Goal: Task Accomplishment & Management: Manage account settings

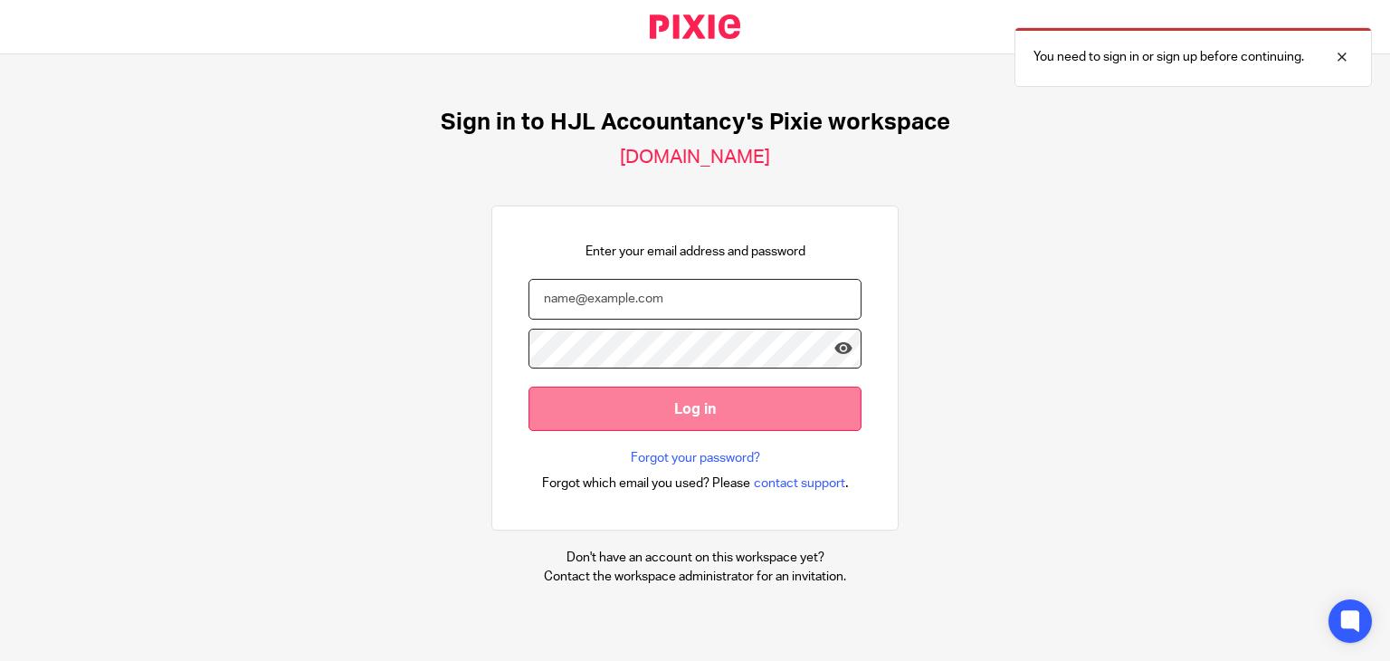
type input "donna@hjlaccountancy.com"
click at [716, 417] on input "Log in" at bounding box center [695, 408] width 333 height 44
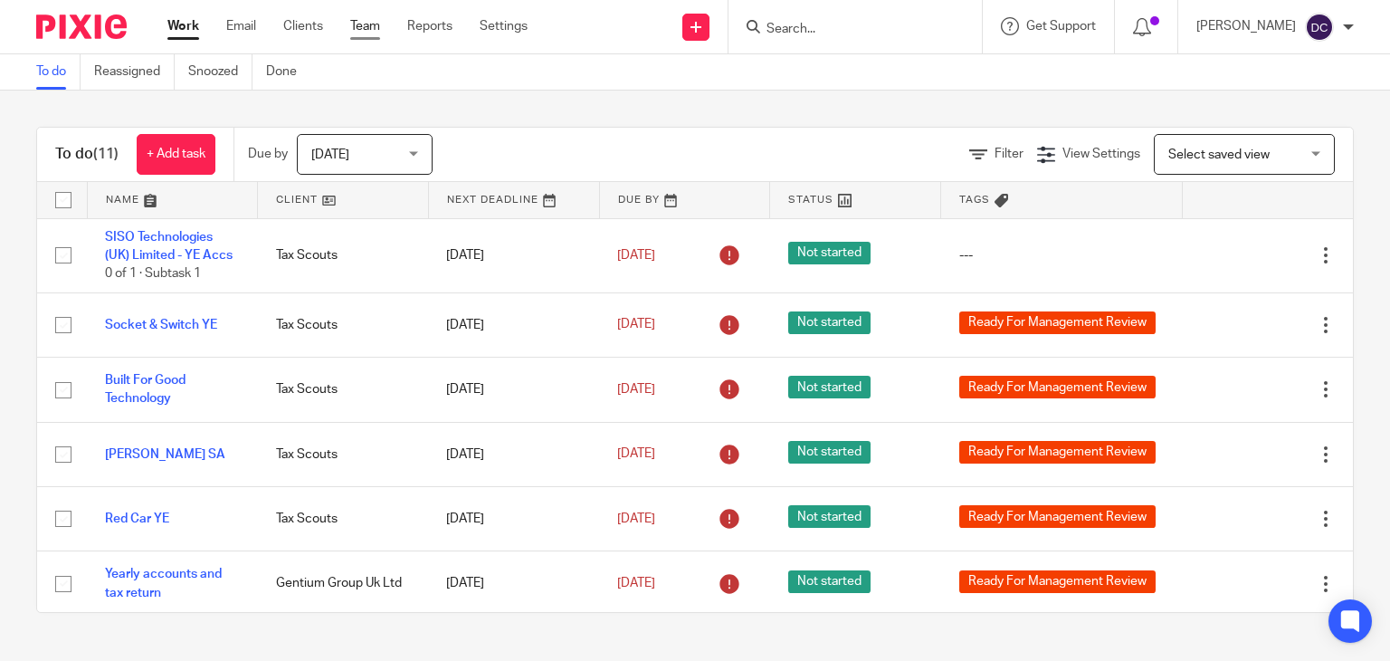
click at [377, 30] on link "Team" at bounding box center [365, 26] width 30 height 18
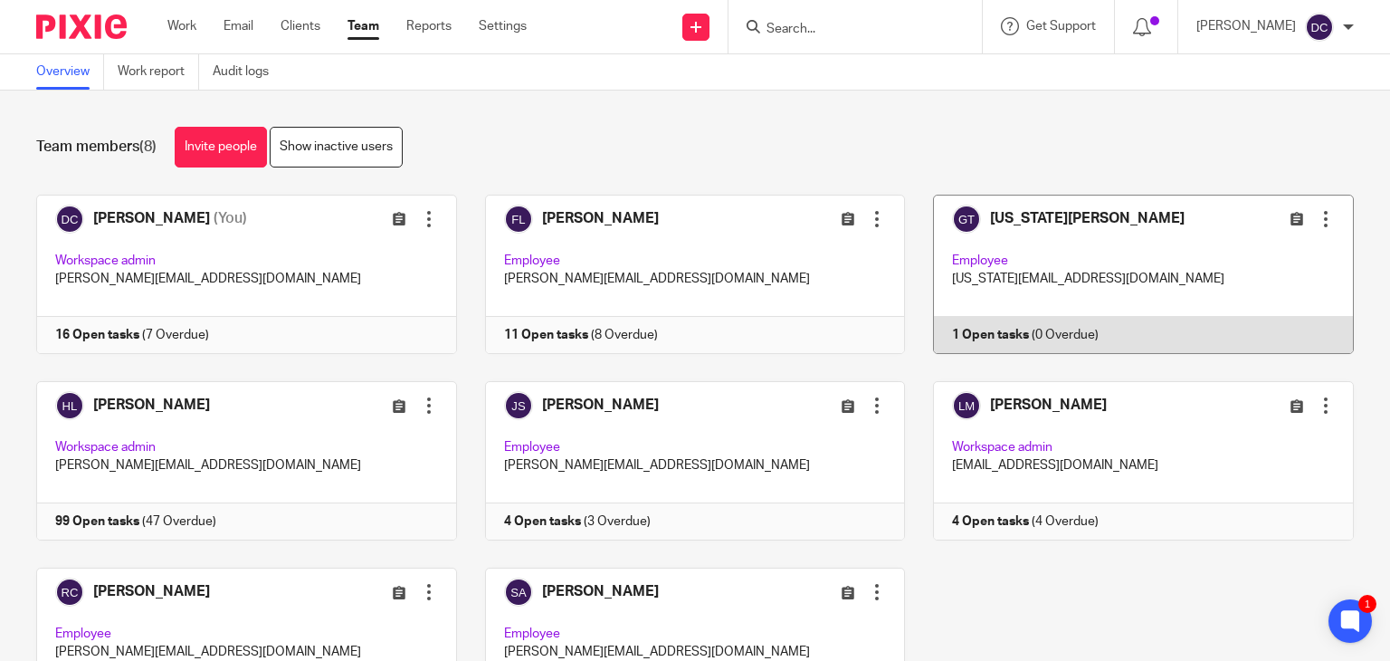
click at [1109, 229] on link at bounding box center [1129, 274] width 449 height 159
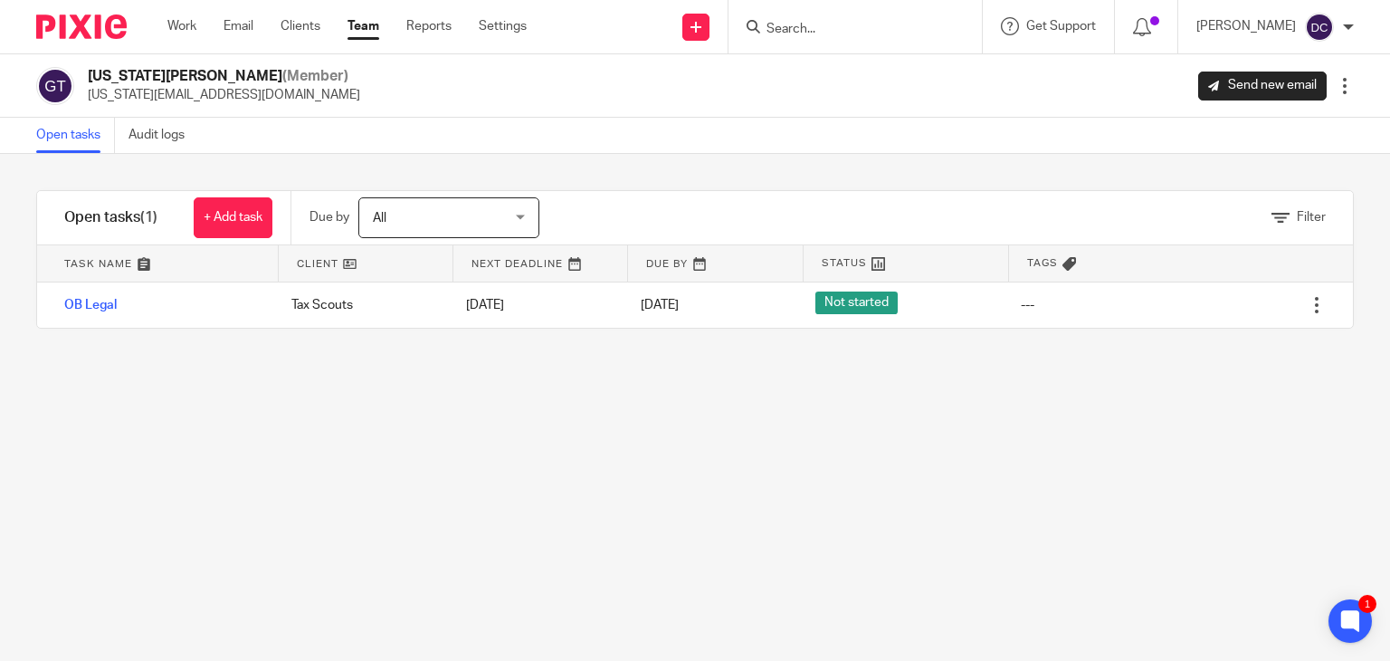
click at [367, 23] on link "Team" at bounding box center [364, 26] width 32 height 18
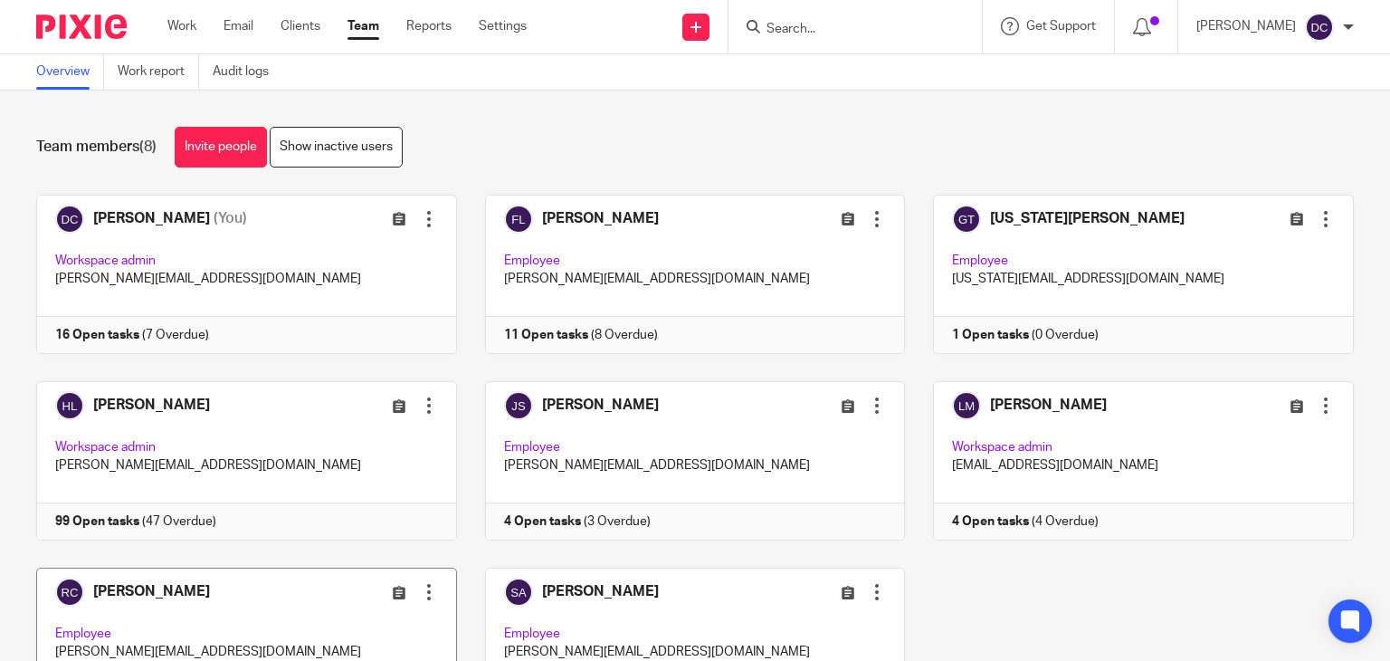
click at [253, 608] on link at bounding box center [232, 647] width 449 height 159
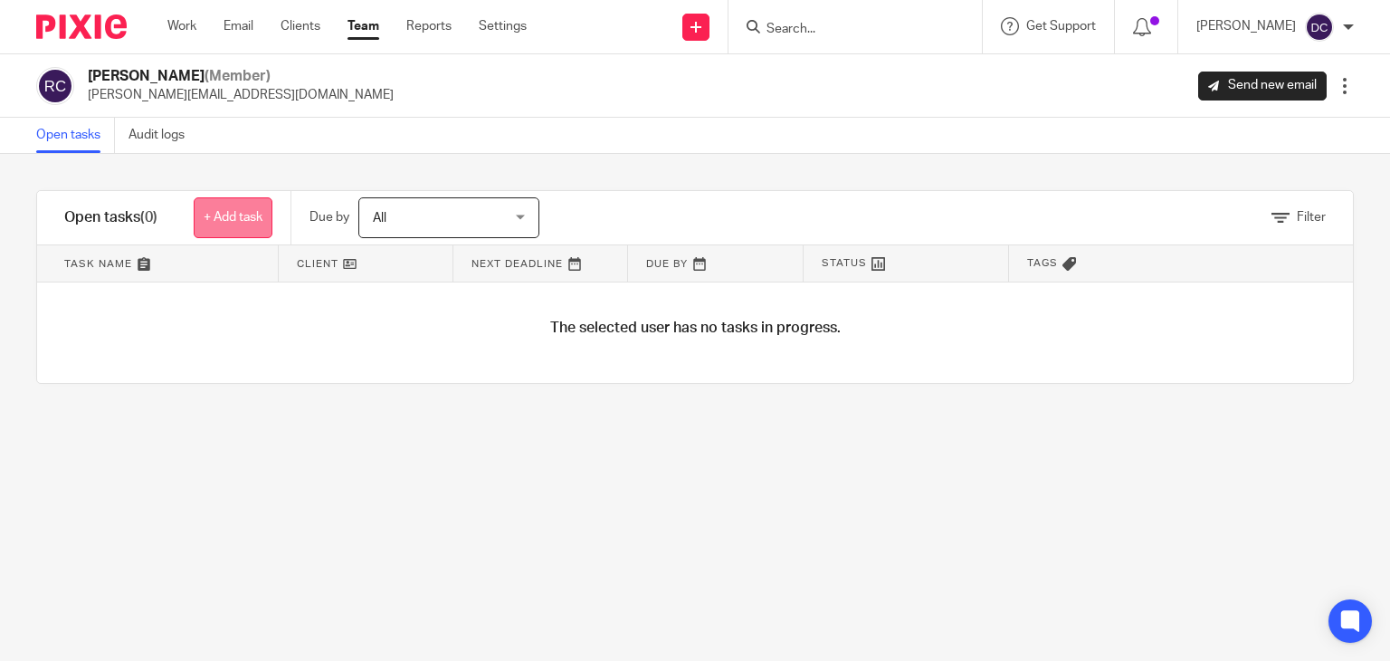
click at [235, 218] on link "+ Add task" at bounding box center [233, 217] width 79 height 41
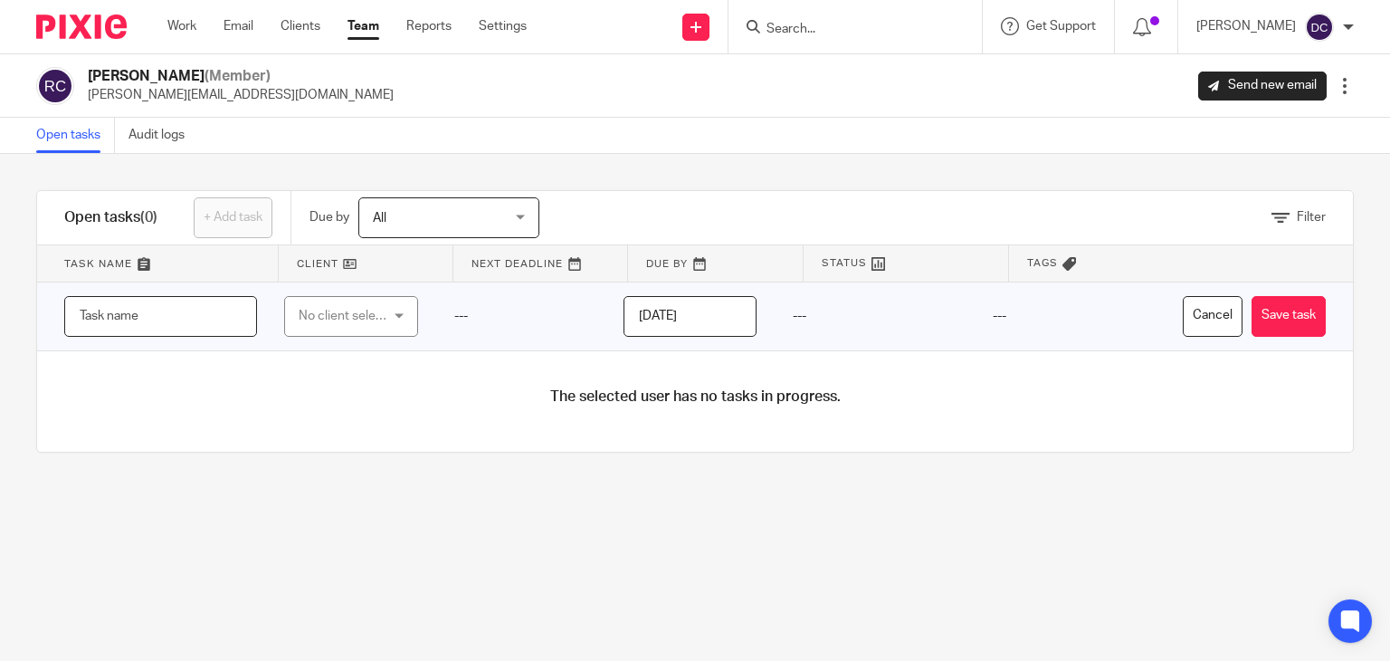
click at [174, 310] on input "text" at bounding box center [160, 316] width 193 height 41
type input "Bad Weather"
click at [182, 309] on input "Bad Weather" at bounding box center [160, 316] width 193 height 41
click at [330, 305] on div "No client selected" at bounding box center [346, 316] width 94 height 38
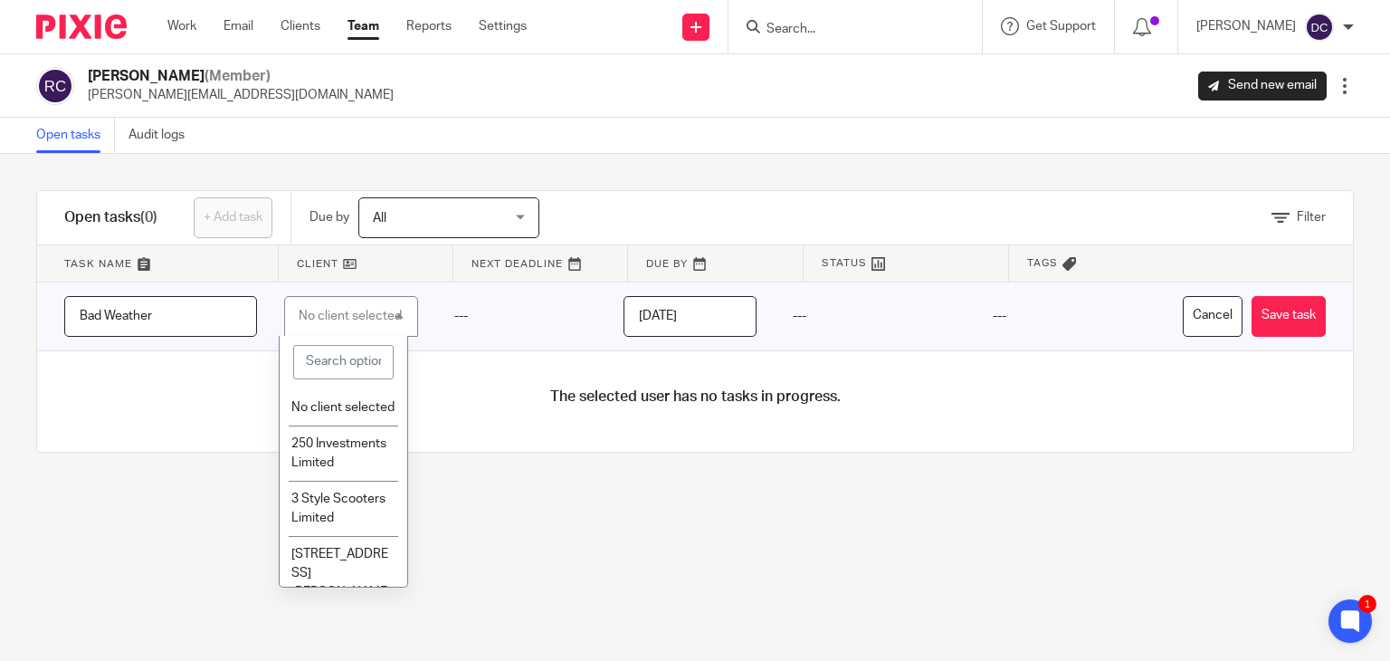
click at [329, 311] on div "No client selected" at bounding box center [350, 316] width 103 height 13
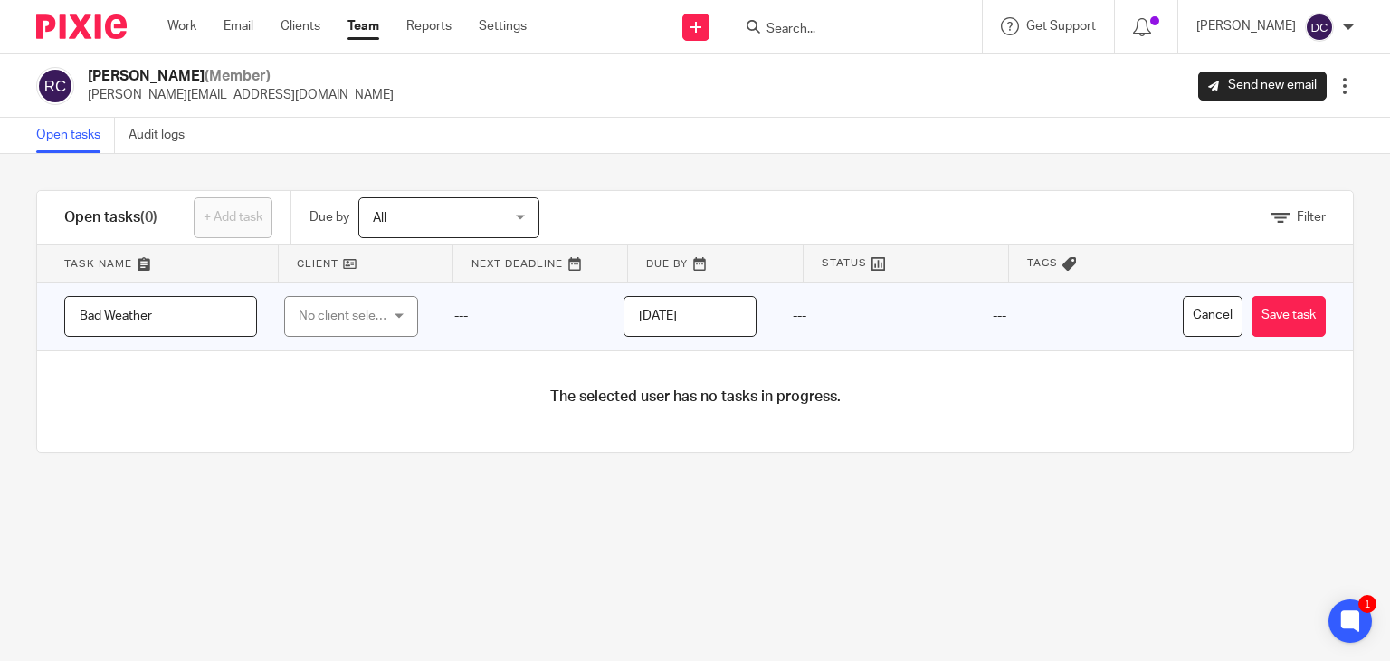
click at [190, 317] on input "Bad Weather" at bounding box center [160, 316] width 193 height 41
click at [311, 313] on div "No client selected" at bounding box center [346, 316] width 94 height 38
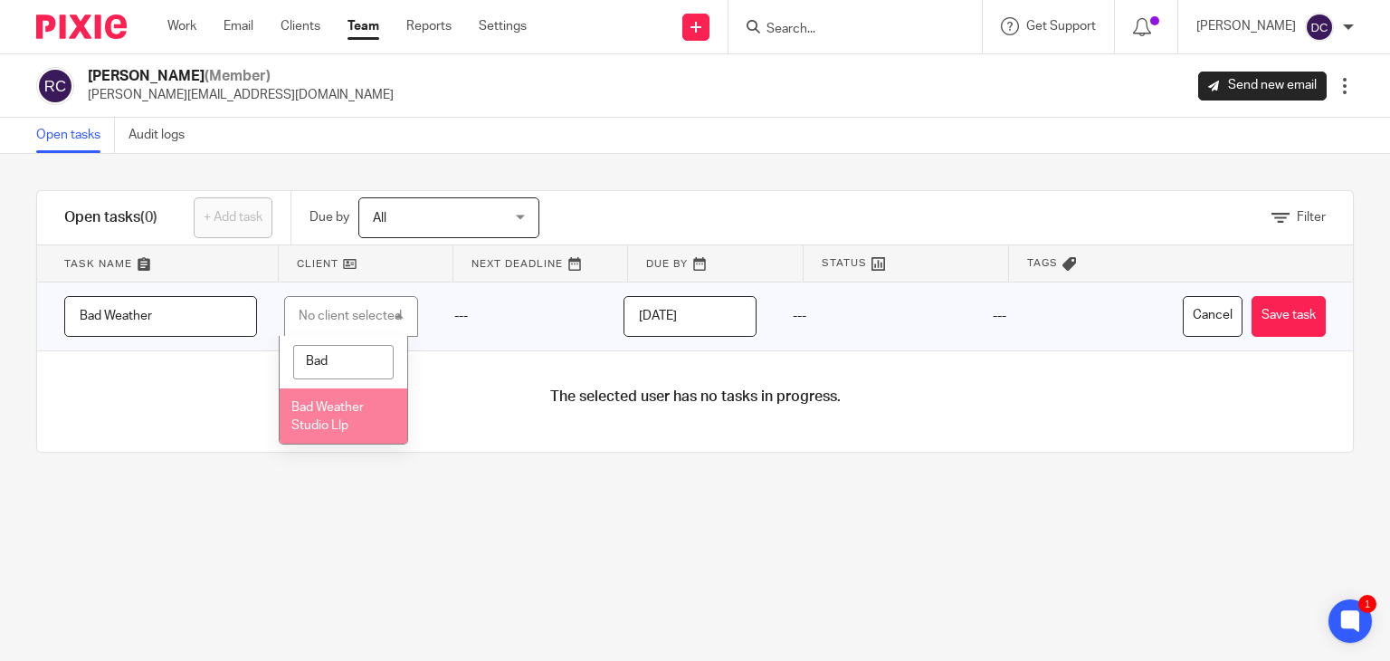
type input "Bad"
click at [351, 406] on span "Bad Weather Studio Llp" at bounding box center [327, 417] width 72 height 32
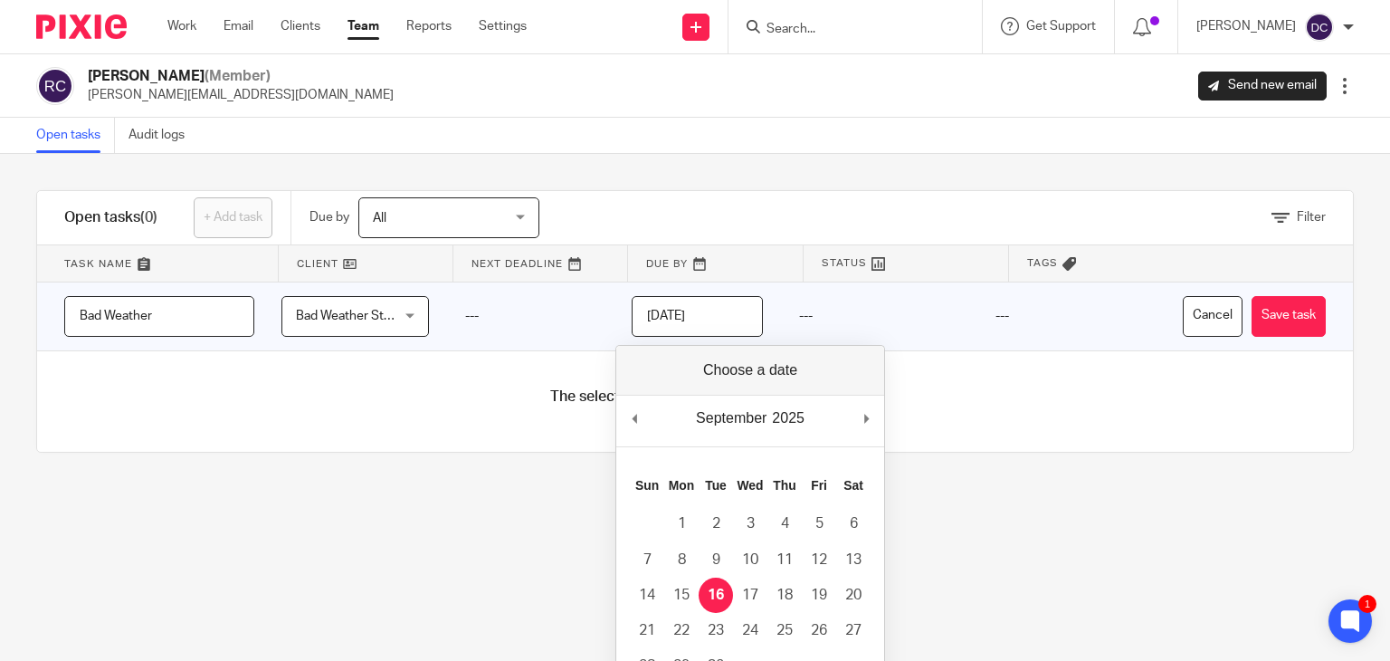
click at [712, 319] on input "2025-09-16" at bounding box center [697, 316] width 131 height 41
type input "2025-09-19"
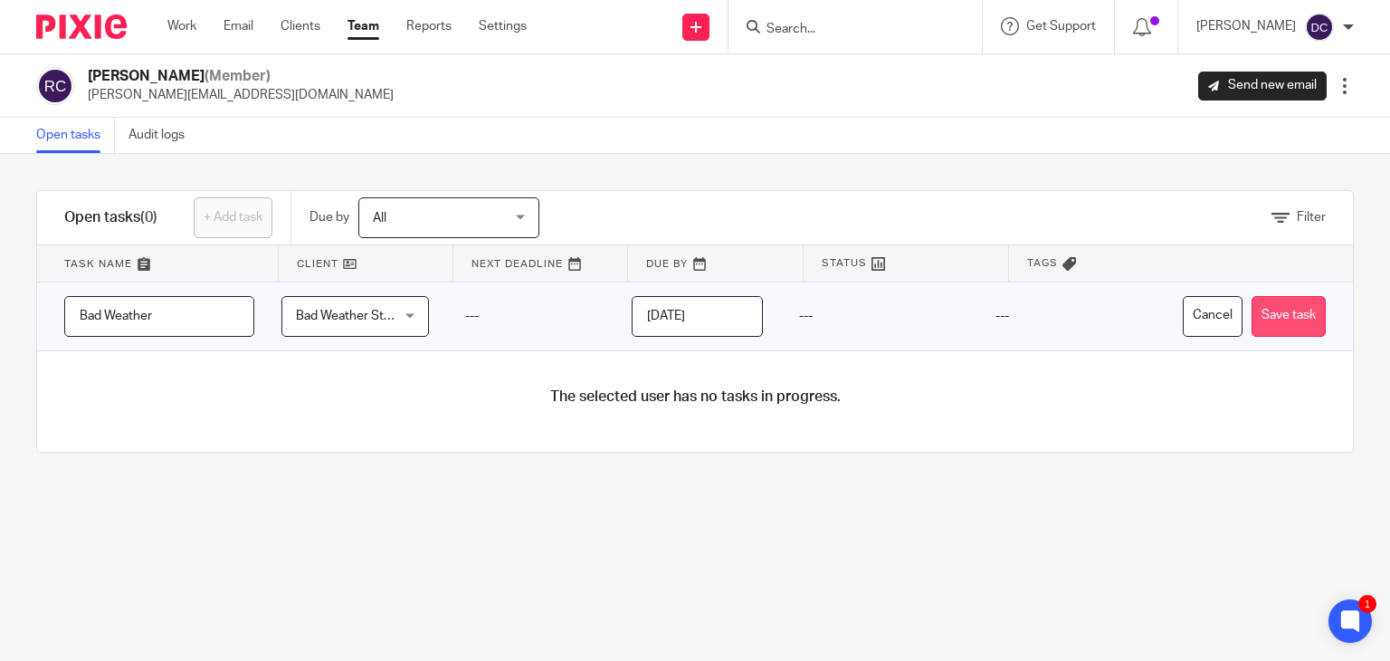
click at [1270, 323] on button "Save task" at bounding box center [1289, 316] width 74 height 41
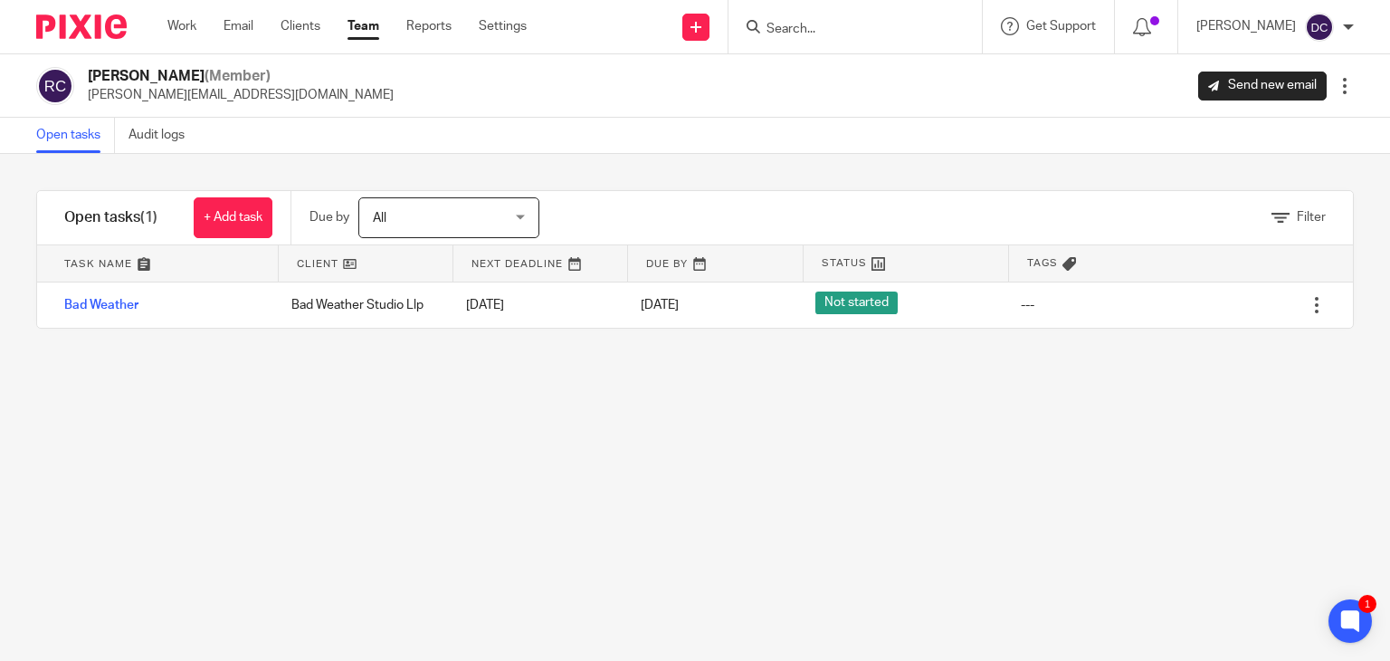
click at [362, 26] on link "Team" at bounding box center [364, 26] width 32 height 18
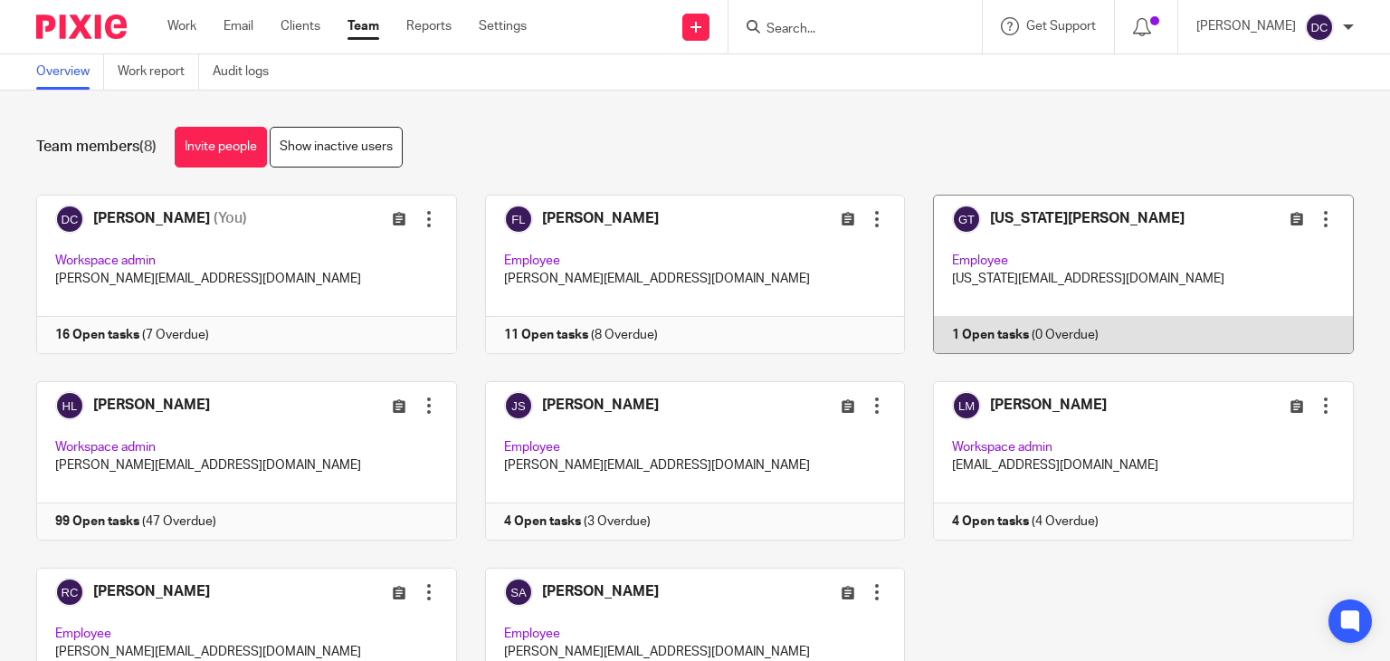
click at [987, 273] on link at bounding box center [1129, 274] width 449 height 159
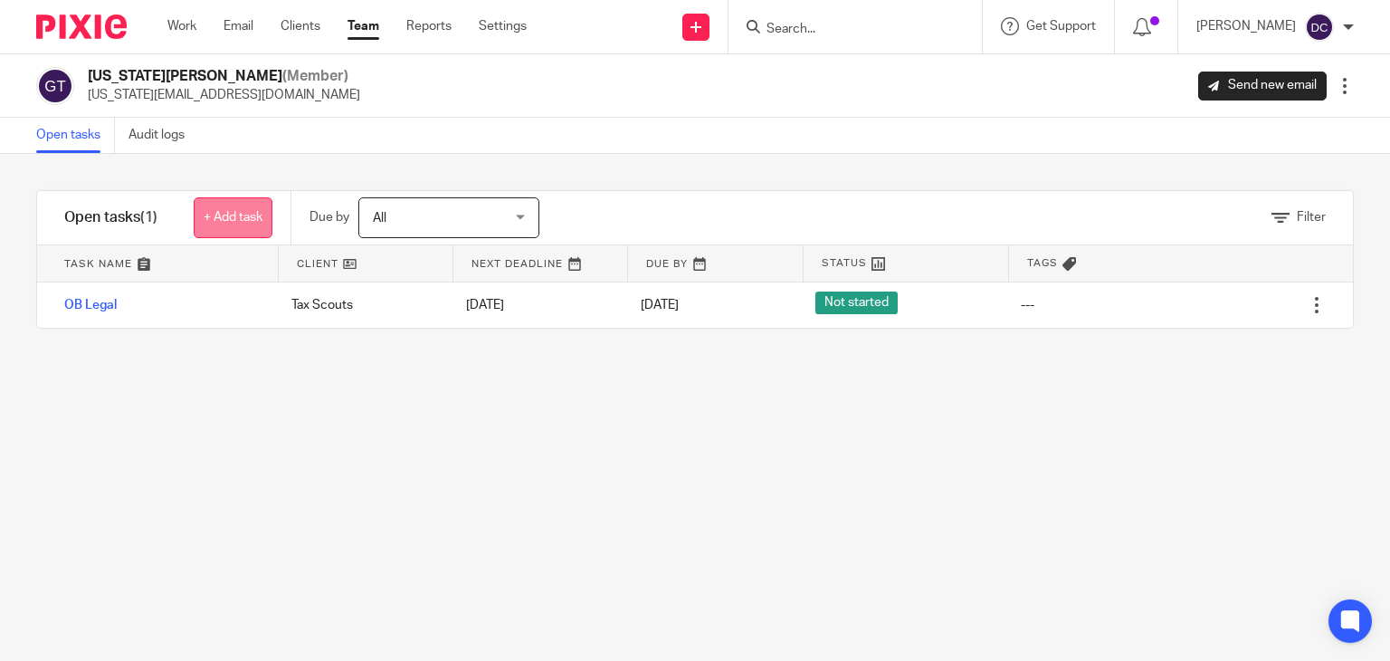
click at [221, 211] on link "+ Add task" at bounding box center [233, 217] width 79 height 41
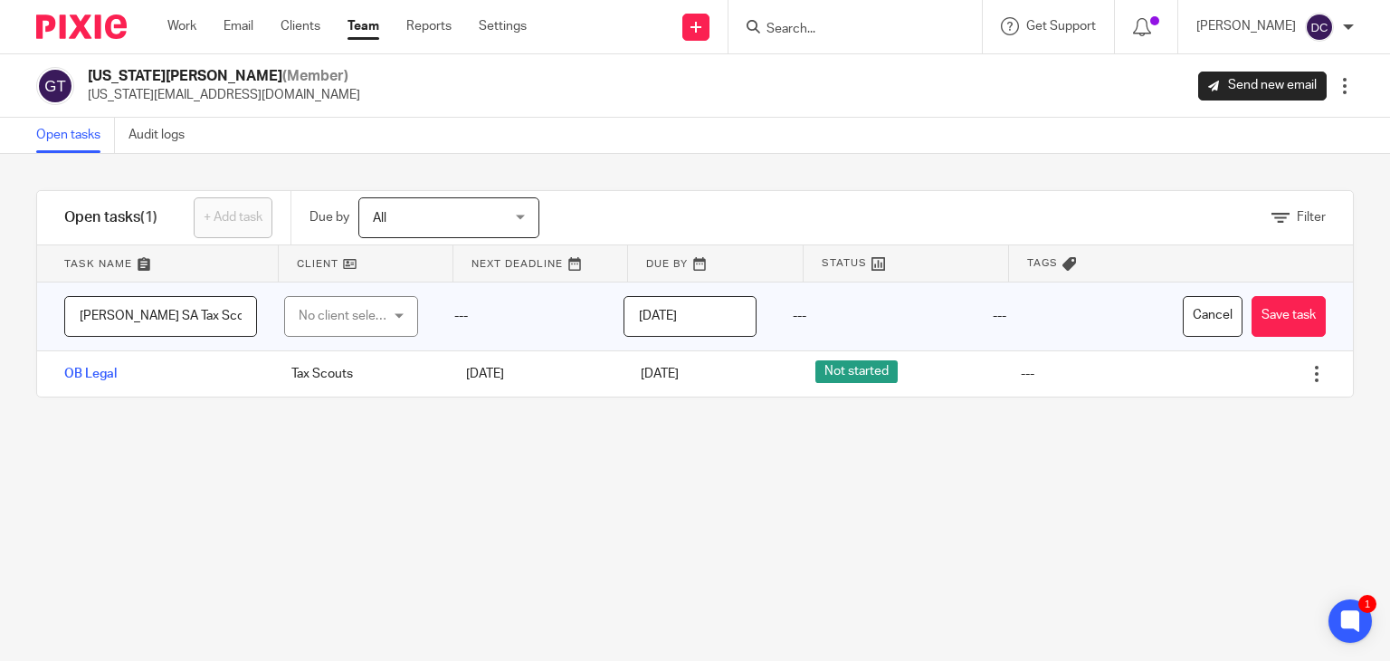
type input "[PERSON_NAME] SA Tax Scouts"
click at [337, 318] on div "No client selected" at bounding box center [346, 316] width 94 height 38
type input "Tax Scouts"
click at [346, 407] on span "Tax Scouts" at bounding box center [322, 407] width 62 height 13
click at [693, 323] on input "2025-09-16" at bounding box center [690, 316] width 133 height 41
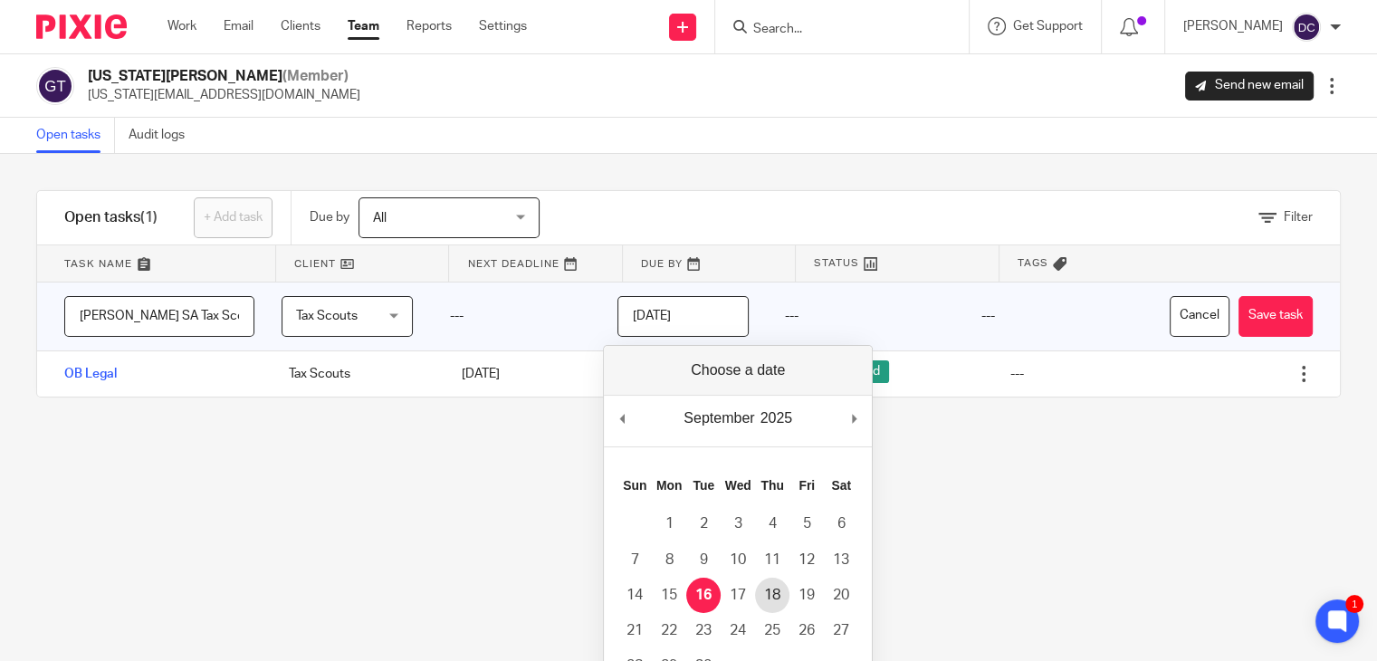
type input "2025-09-18"
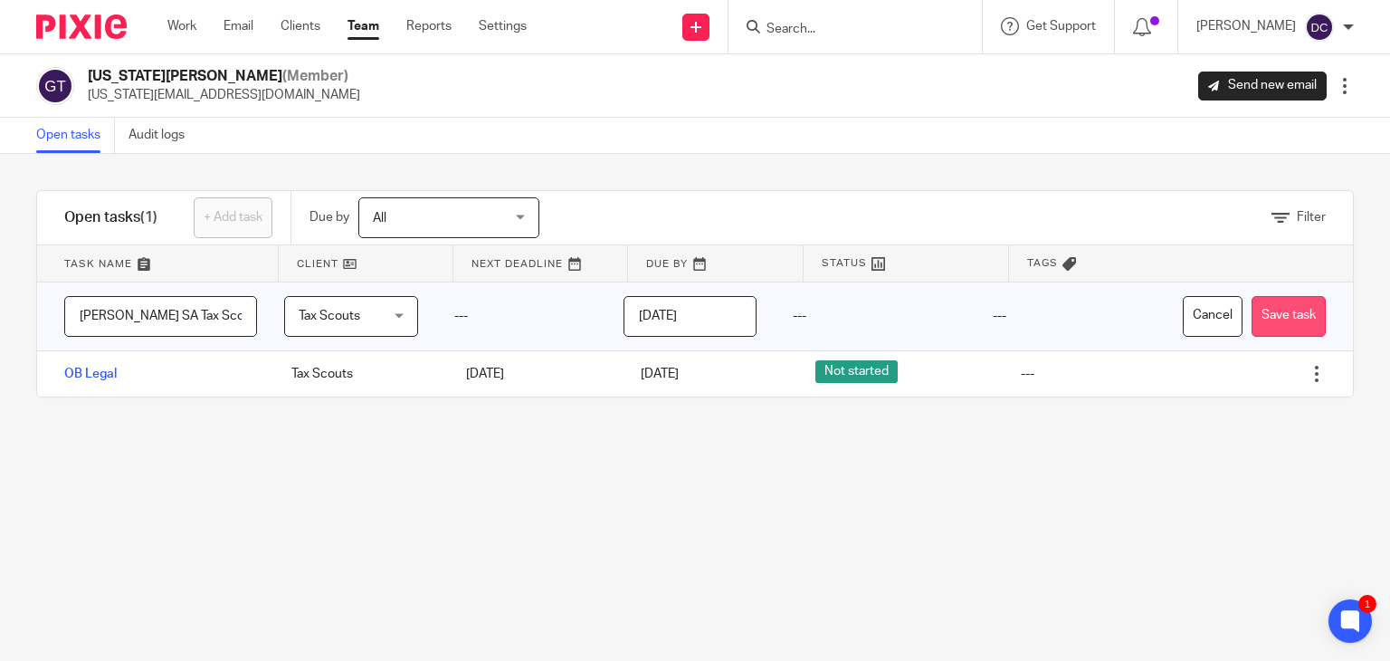
click at [1252, 319] on button "Save task" at bounding box center [1289, 316] width 74 height 41
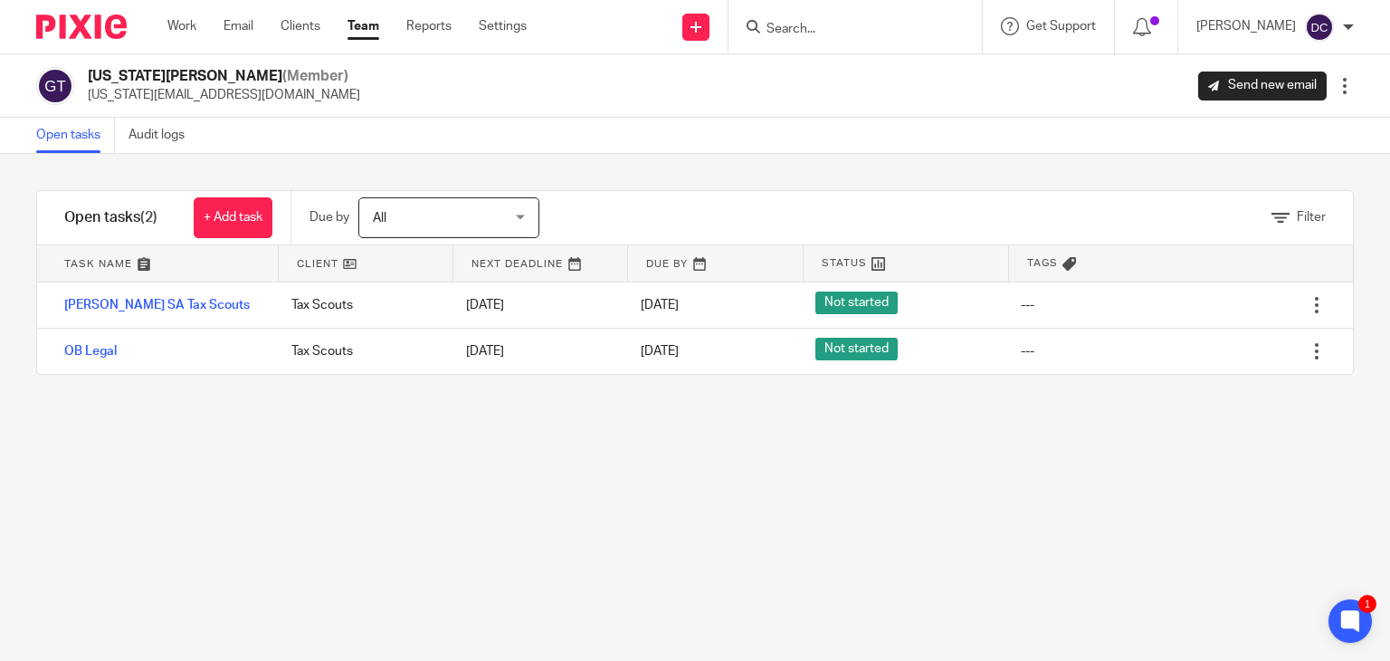
click at [360, 26] on link "Team" at bounding box center [364, 26] width 32 height 18
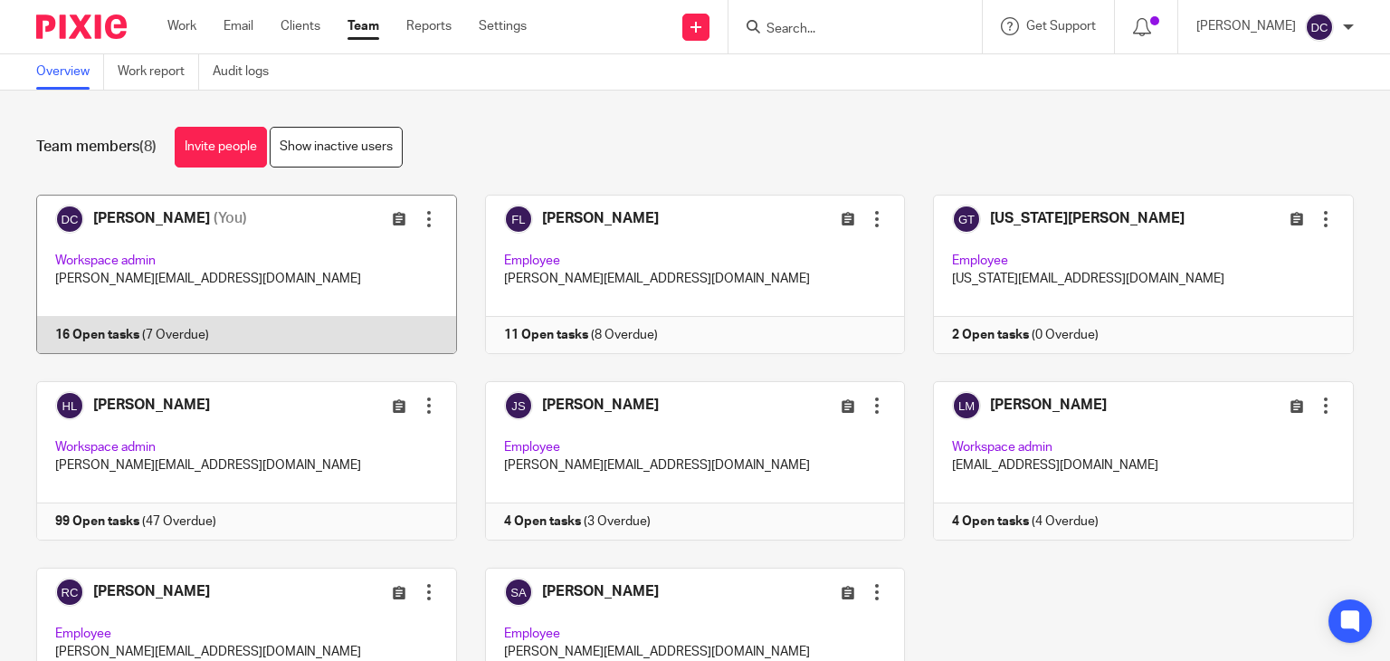
click at [214, 250] on link at bounding box center [232, 274] width 449 height 159
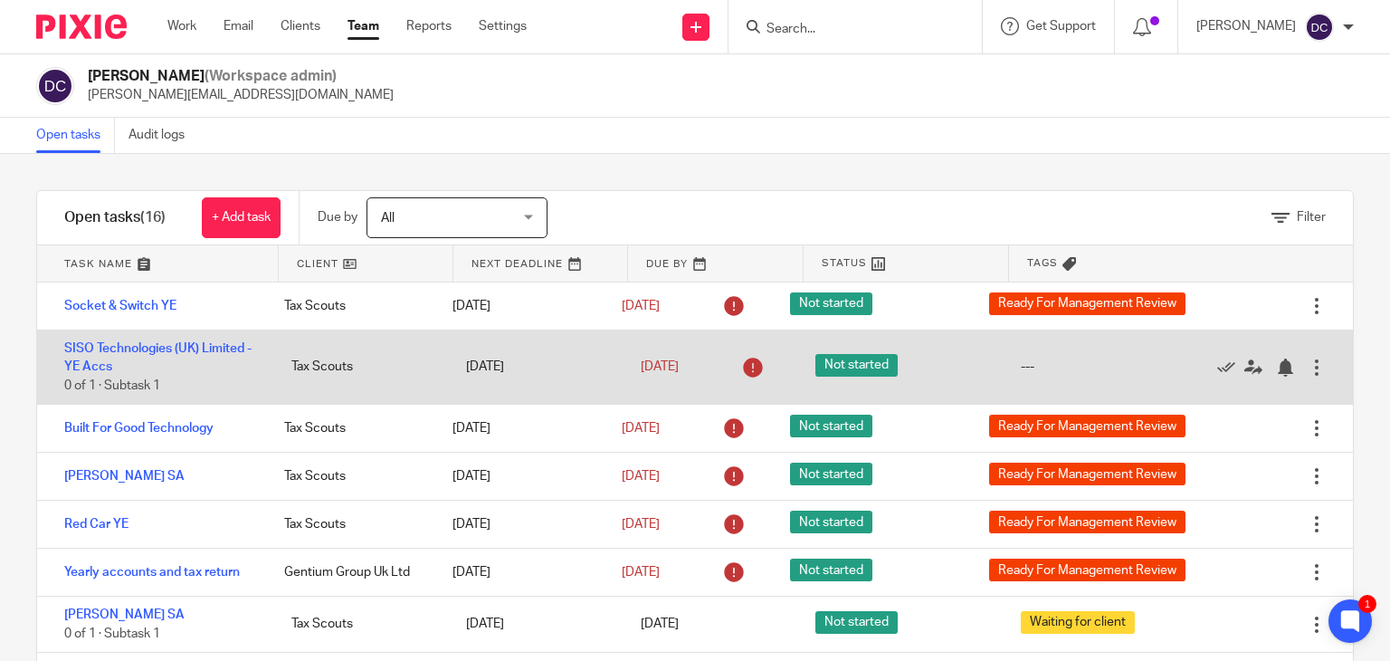
scroll to position [91, 0]
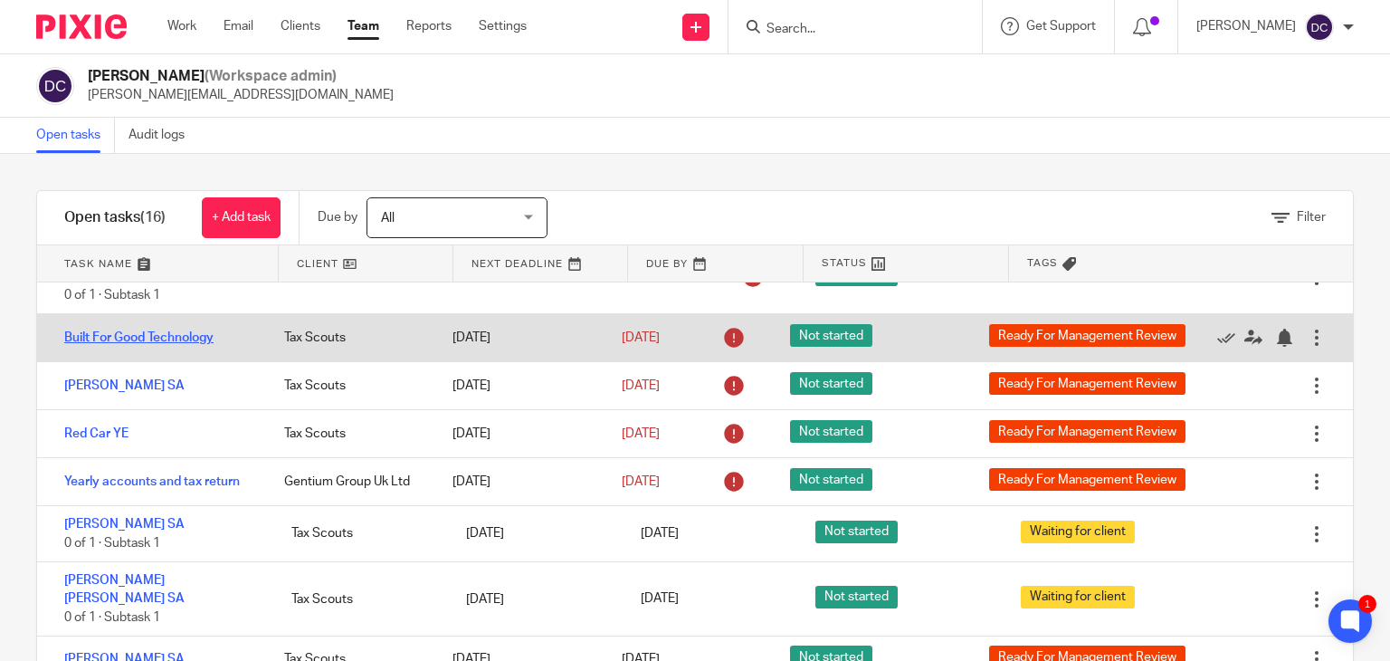
click at [174, 344] on link "Built For Good Technology" at bounding box center [138, 337] width 149 height 13
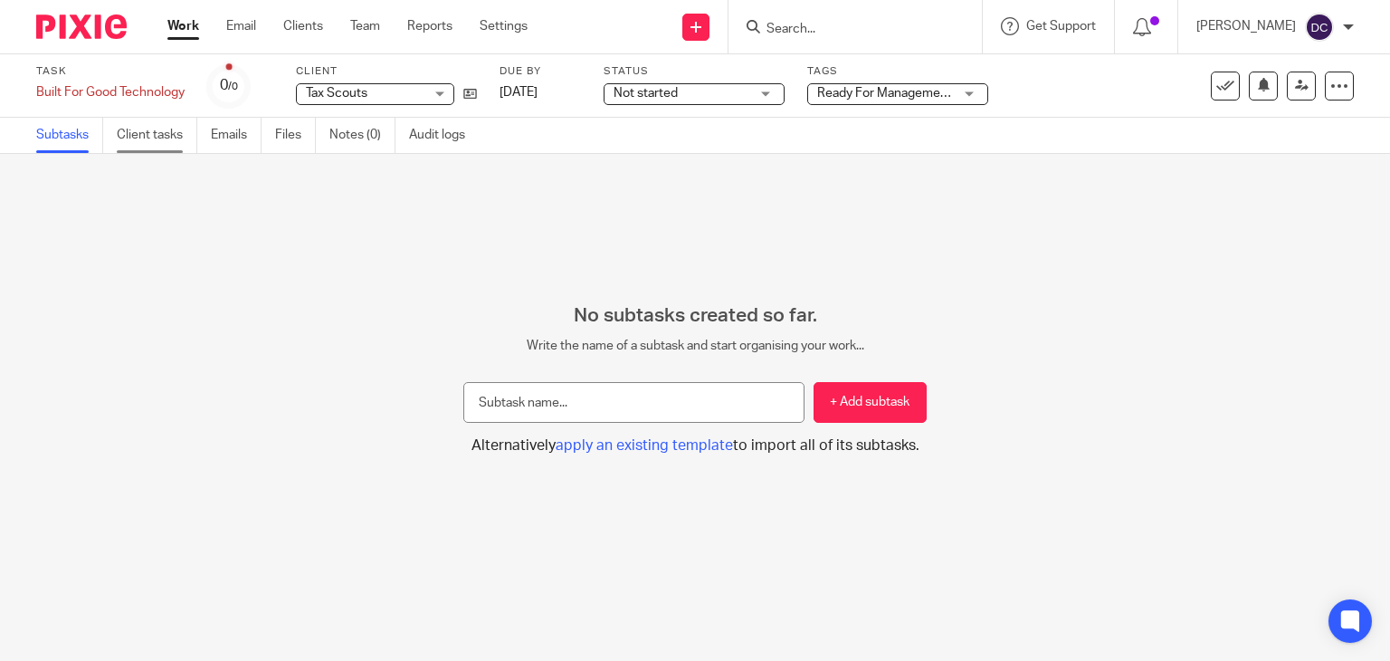
click at [151, 133] on link "Client tasks" at bounding box center [157, 135] width 81 height 35
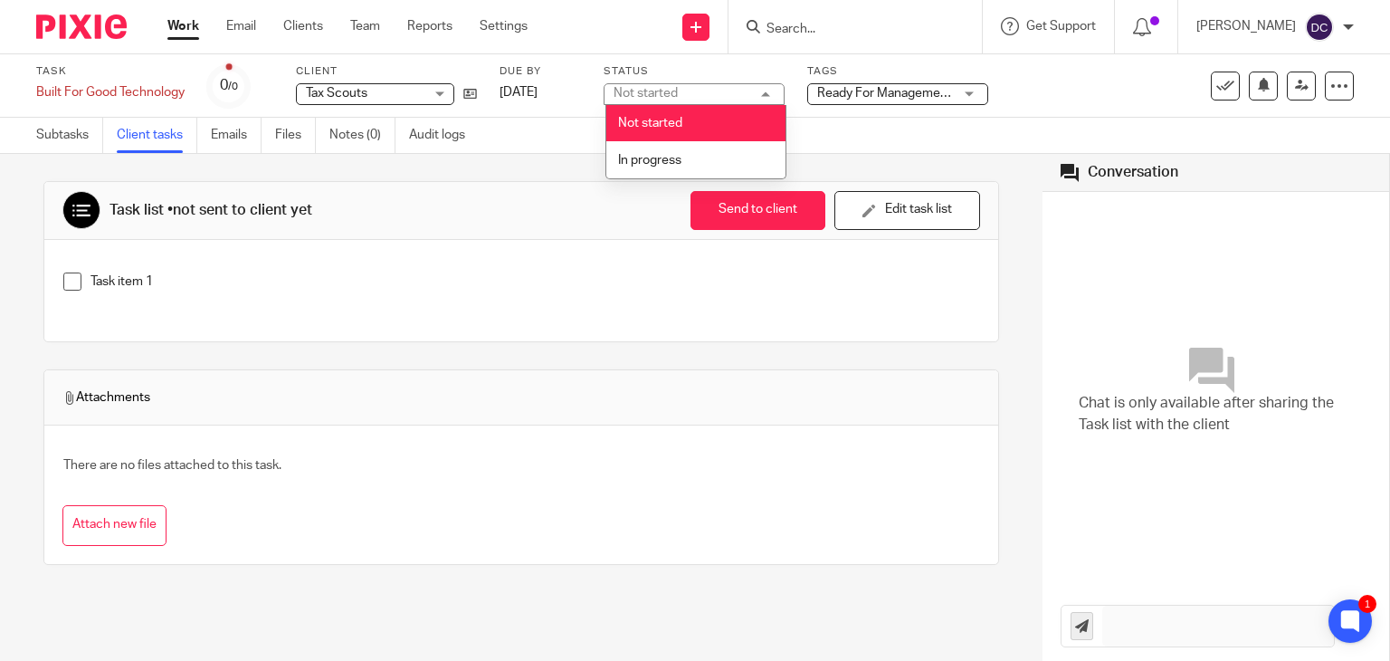
click at [696, 91] on div "Not started Not started" at bounding box center [694, 94] width 181 height 22
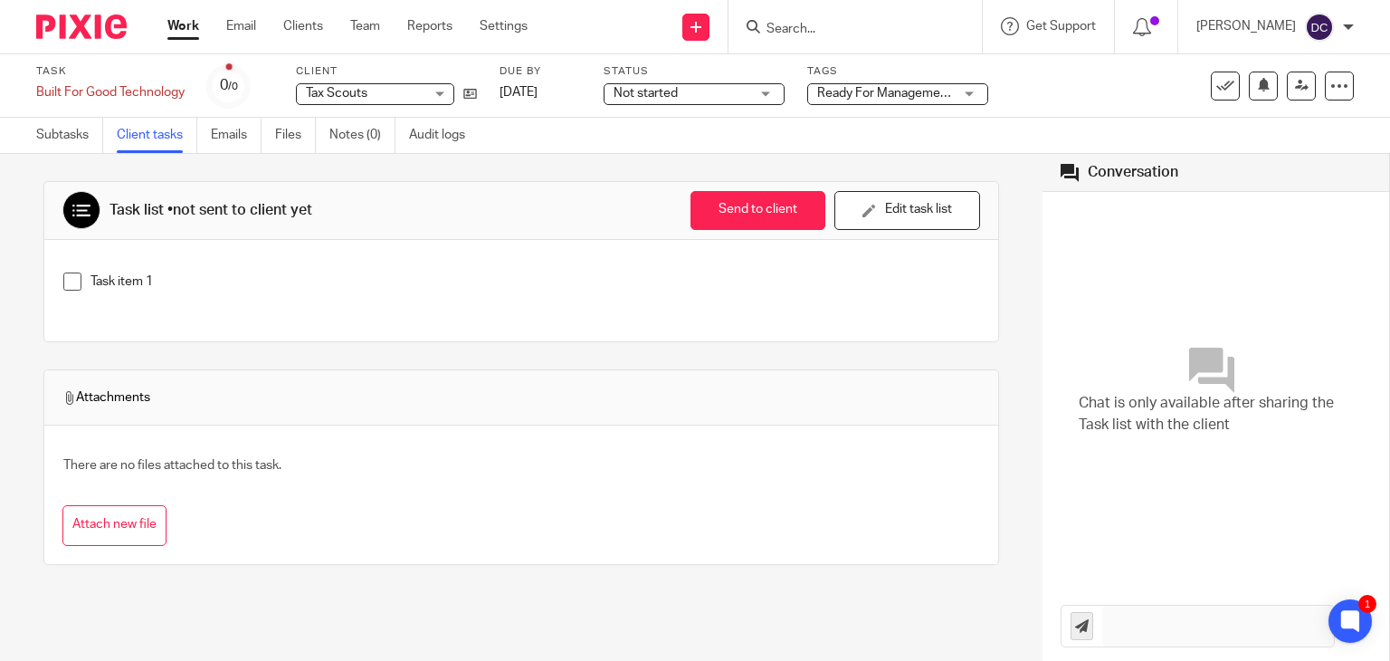
click at [855, 88] on span "Ready For Management Review" at bounding box center [906, 93] width 178 height 13
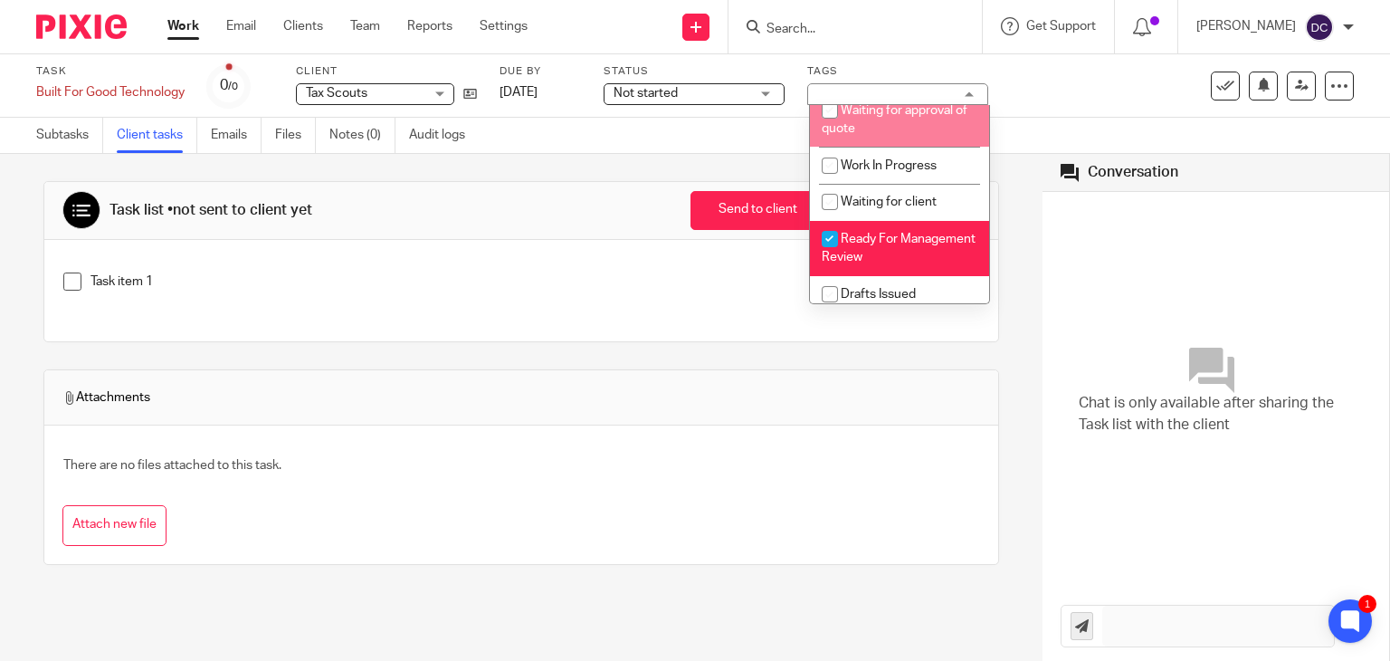
scroll to position [91, 0]
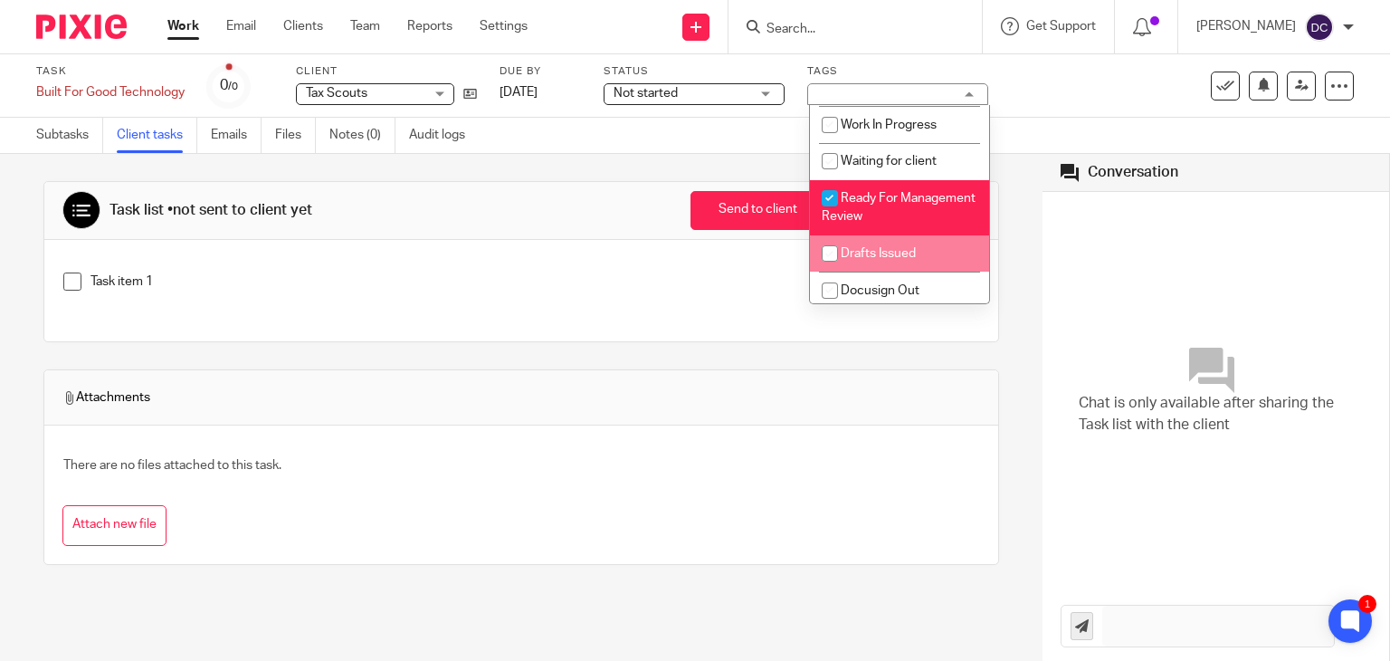
click at [833, 253] on input "checkbox" at bounding box center [830, 253] width 34 height 34
checkbox input "true"
click at [834, 201] on input "checkbox" at bounding box center [830, 198] width 34 height 34
checkbox input "false"
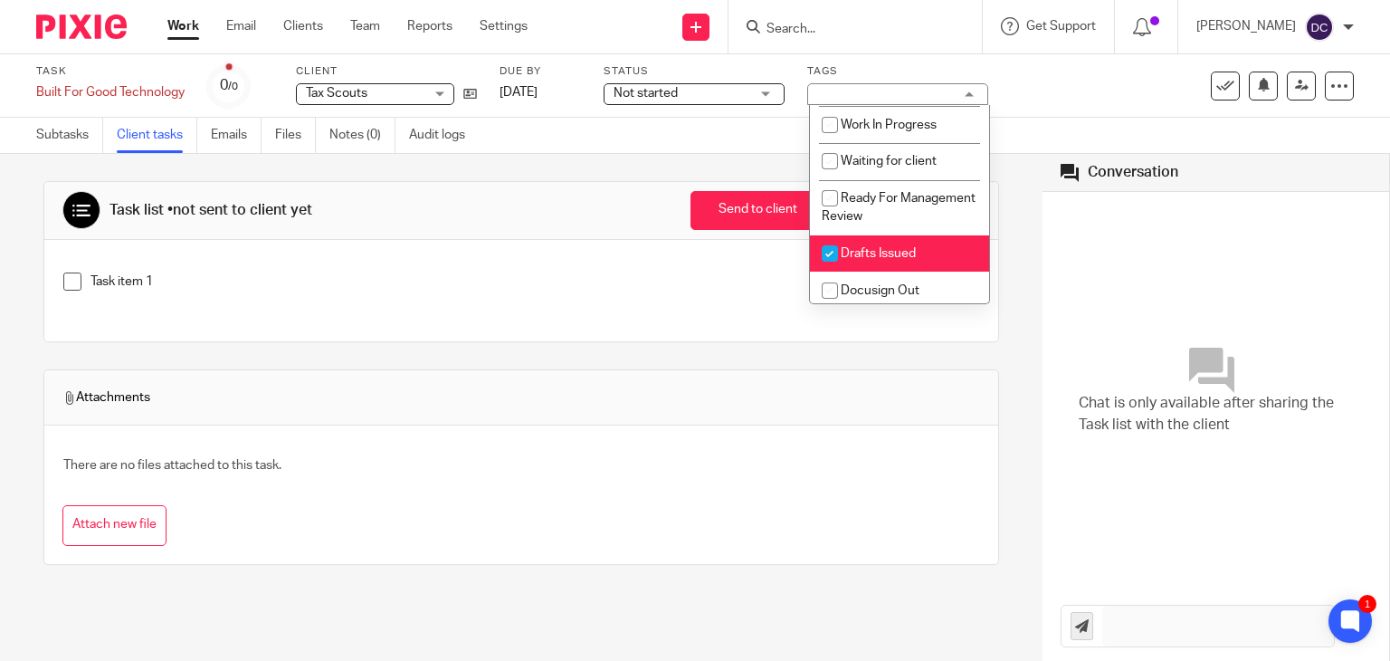
click at [693, 90] on span "Not started" at bounding box center [682, 93] width 136 height 19
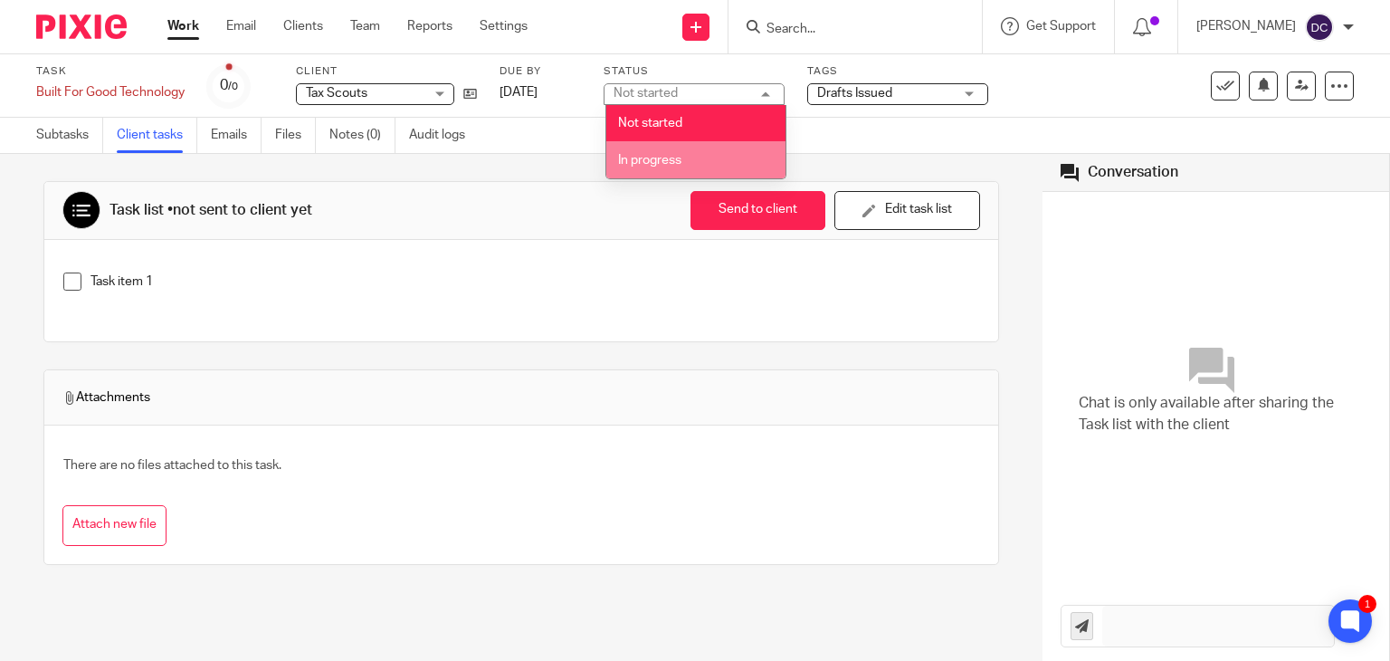
click at [685, 159] on li "In progress" at bounding box center [695, 159] width 179 height 37
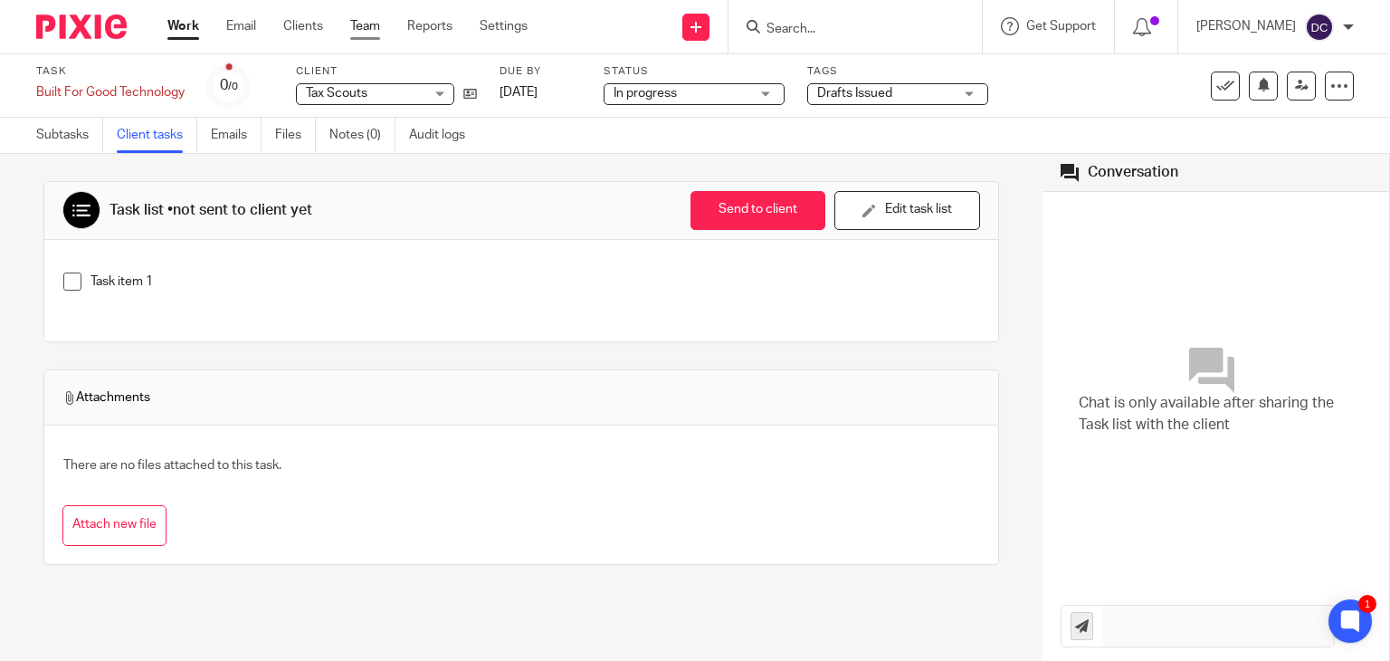
click at [370, 24] on link "Team" at bounding box center [365, 26] width 30 height 18
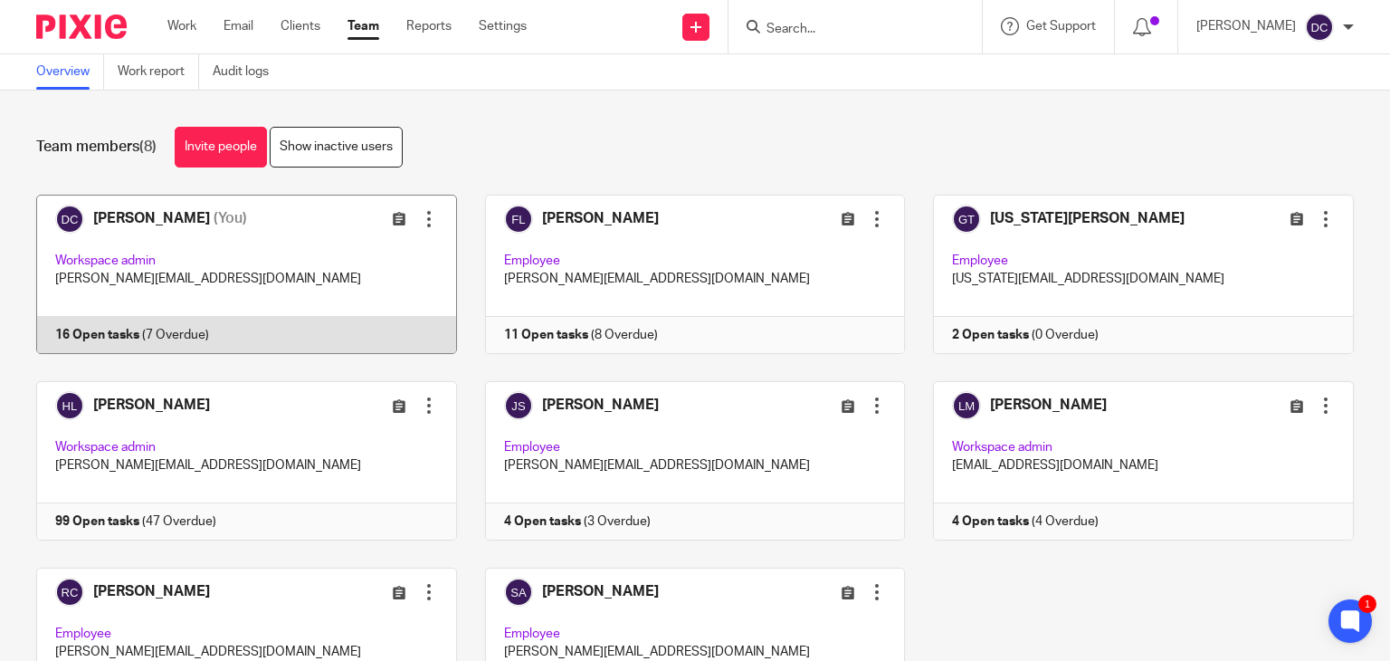
click at [210, 241] on link at bounding box center [232, 274] width 449 height 159
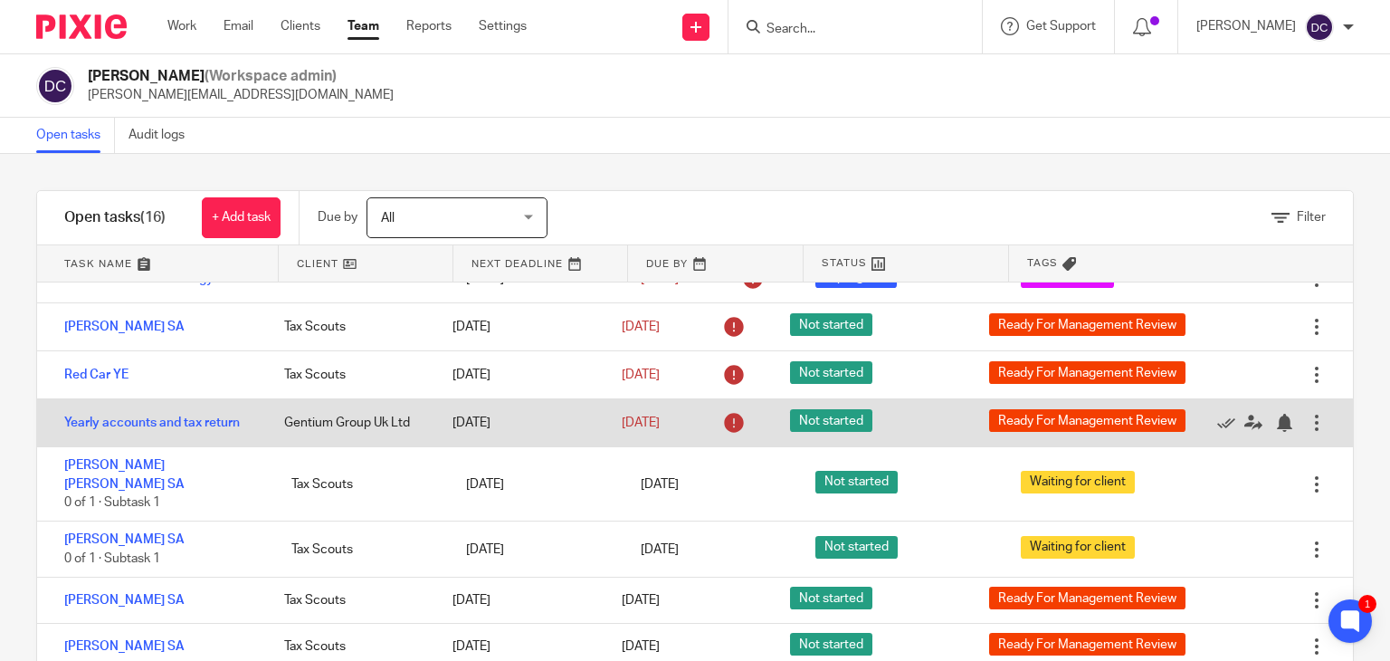
scroll to position [181, 0]
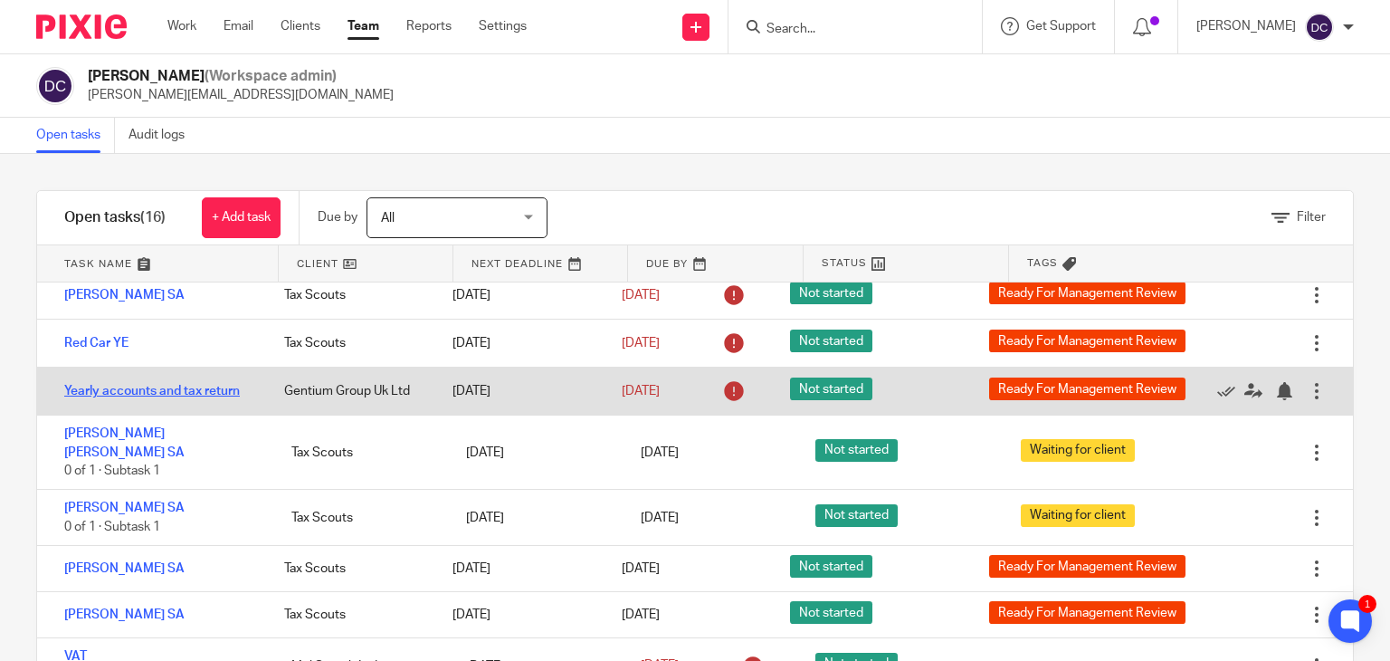
click at [188, 397] on link "Yearly accounts and tax return" at bounding box center [152, 391] width 176 height 13
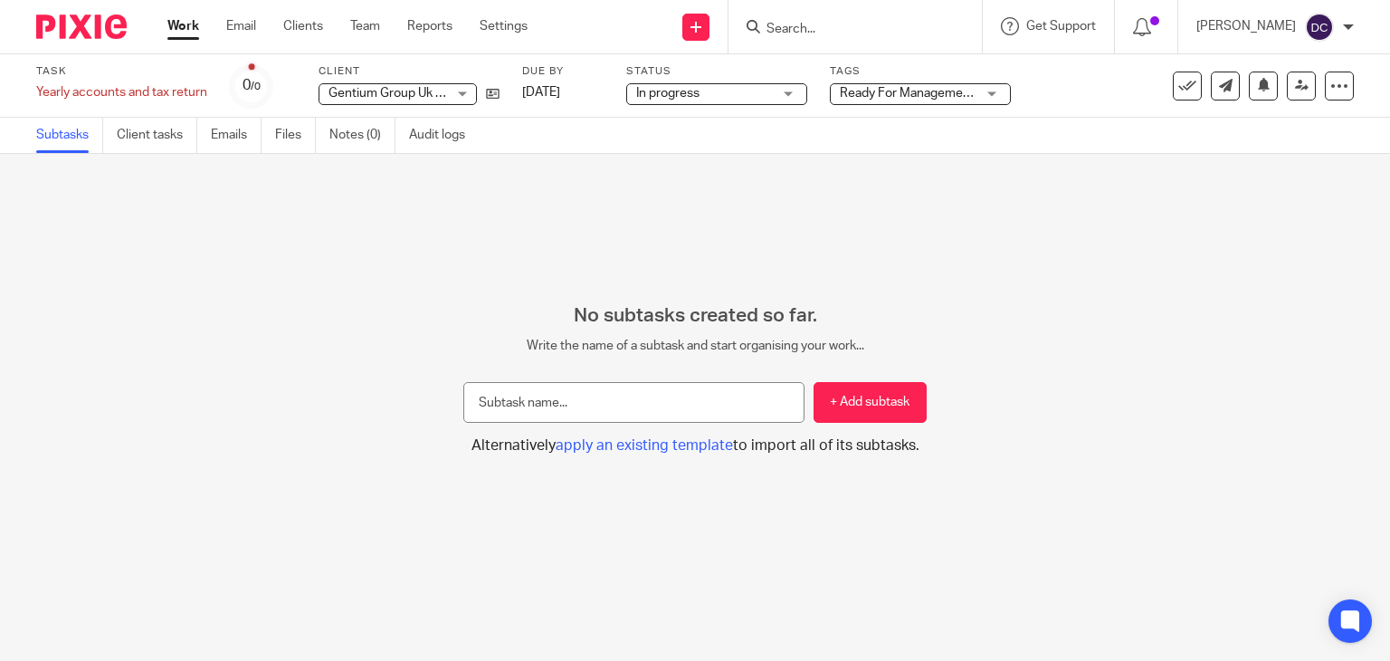
click at [901, 93] on span "Ready For Management Review" at bounding box center [929, 93] width 178 height 13
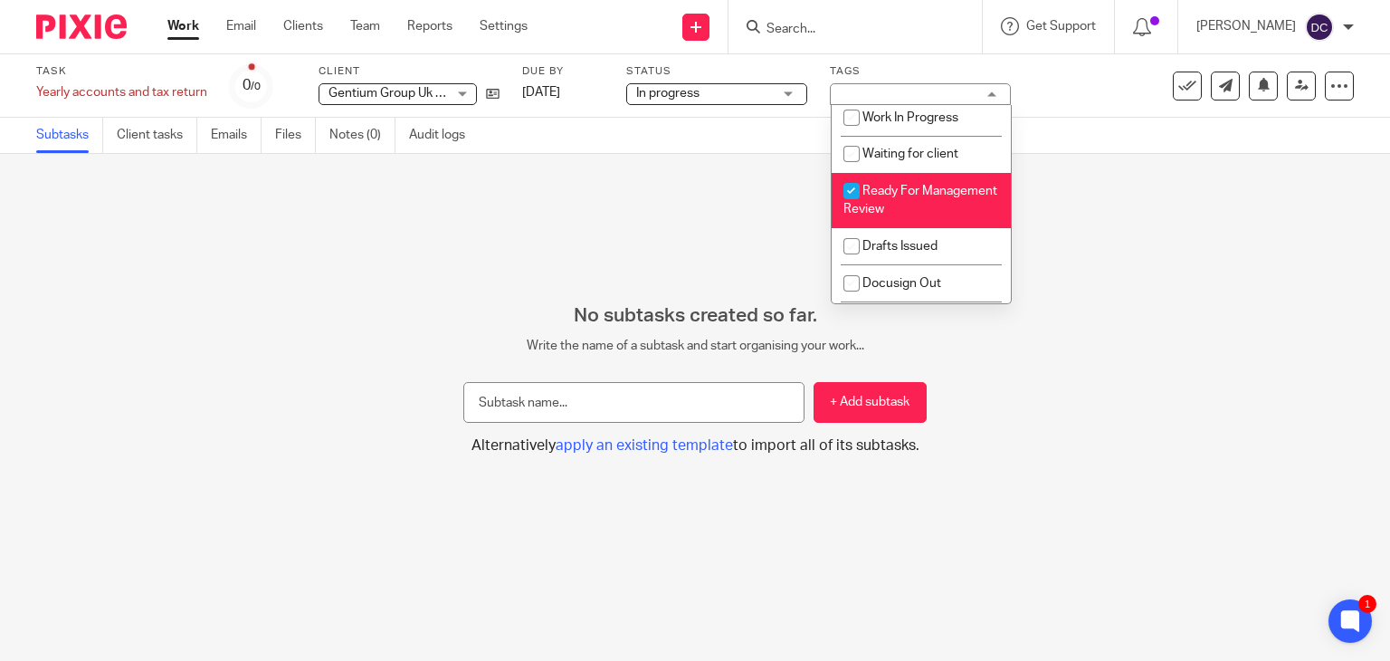
scroll to position [111, 0]
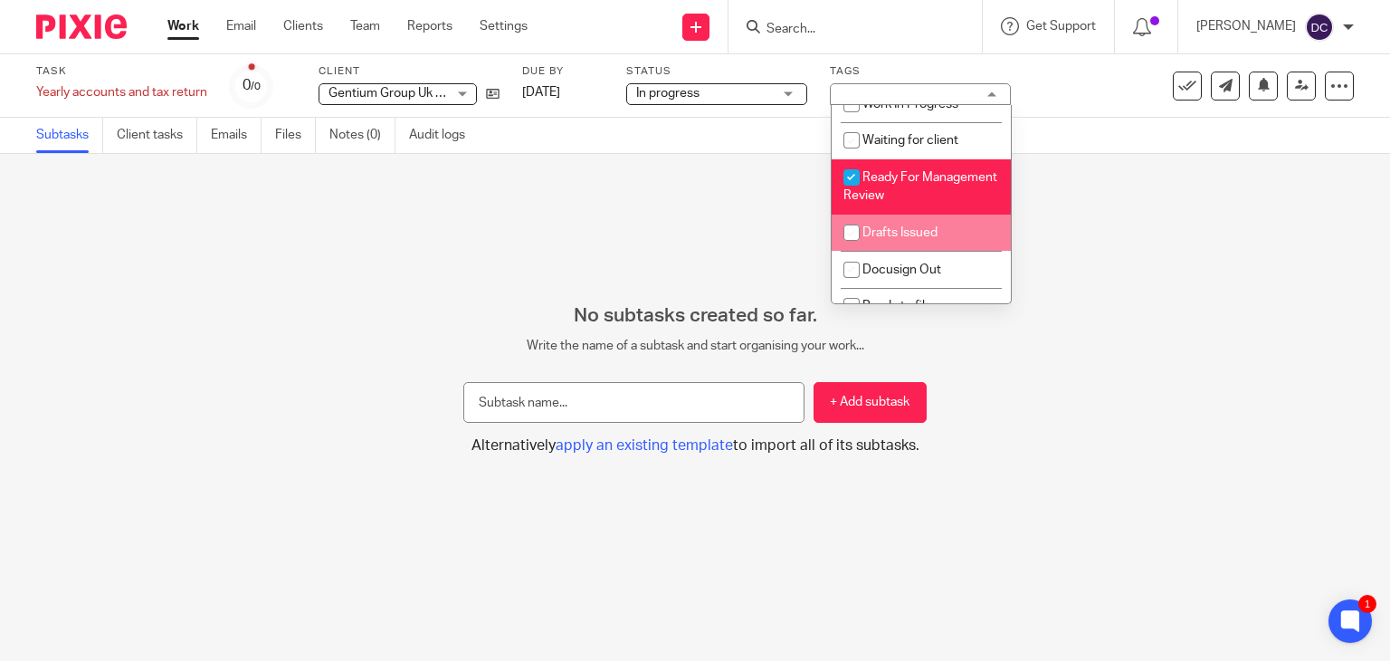
click at [847, 233] on input "checkbox" at bounding box center [852, 232] width 34 height 34
checkbox input "true"
click at [850, 178] on input "checkbox" at bounding box center [852, 177] width 34 height 34
checkbox input "false"
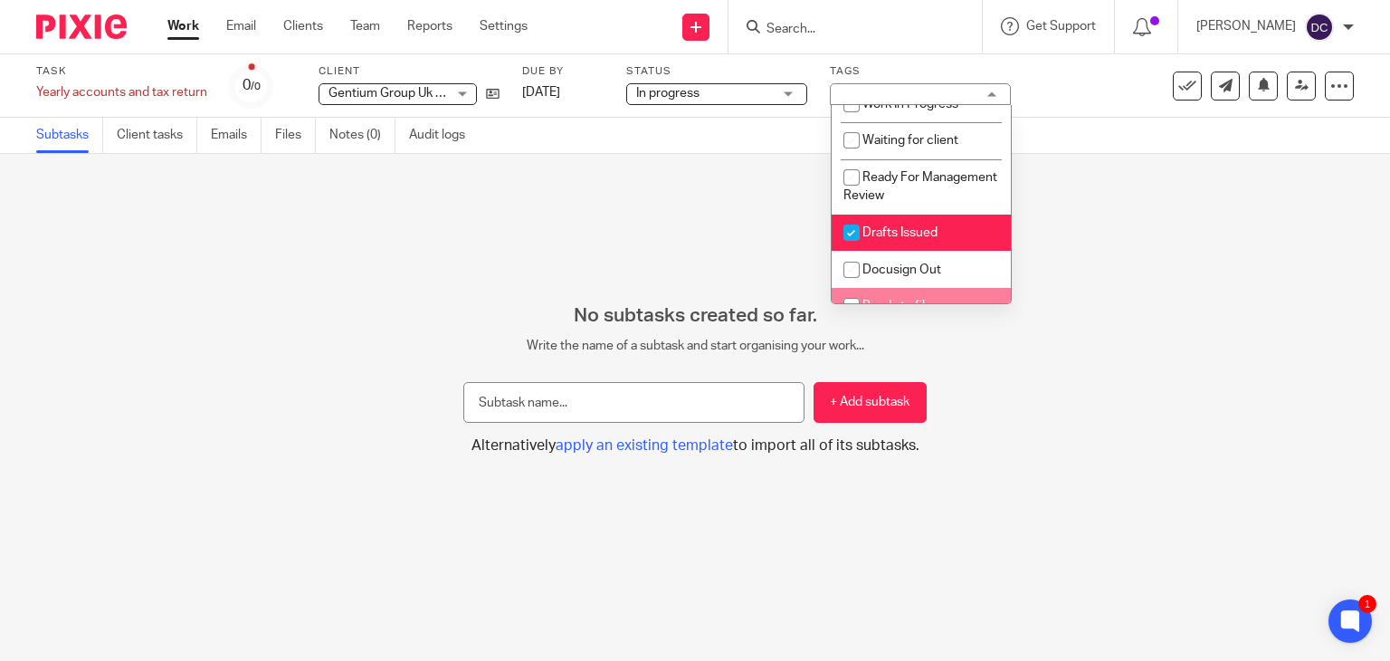
click at [1106, 311] on div "No subtasks created so far. Write the name of a subtask and start organising yo…" at bounding box center [695, 379] width 1390 height 151
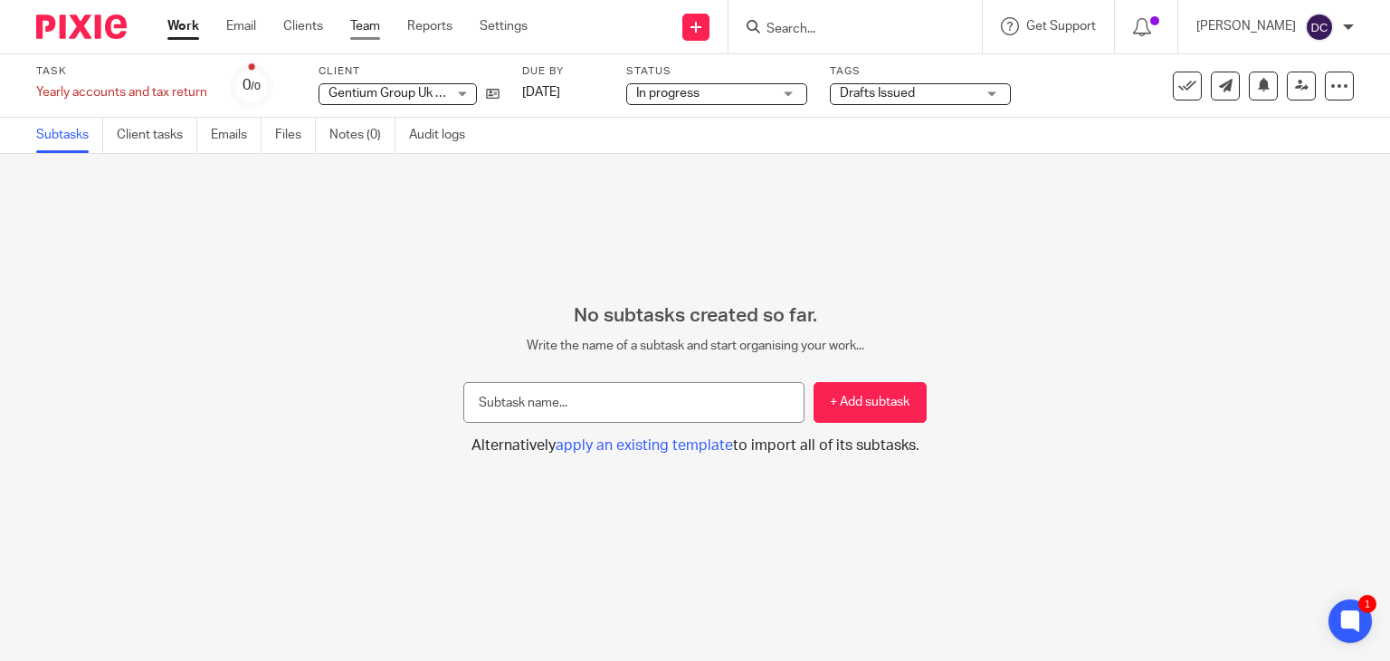
click at [365, 24] on link "Team" at bounding box center [365, 26] width 30 height 18
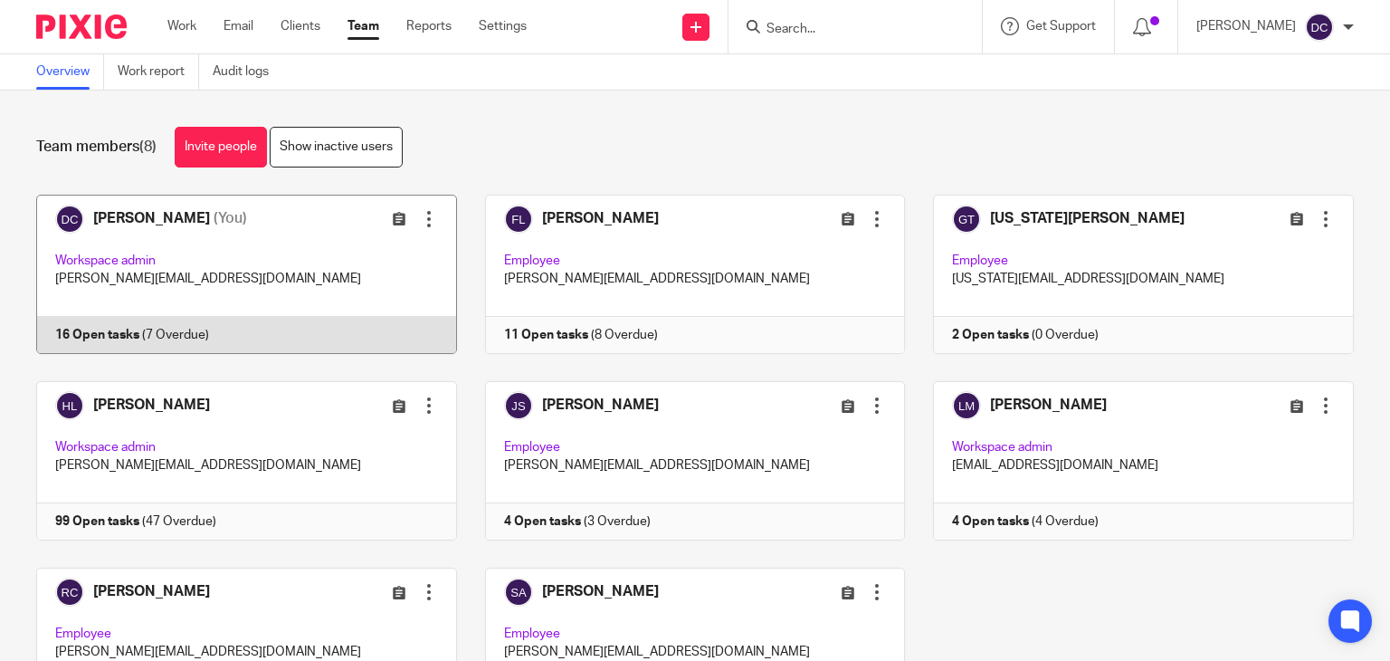
click at [301, 238] on link at bounding box center [232, 274] width 449 height 159
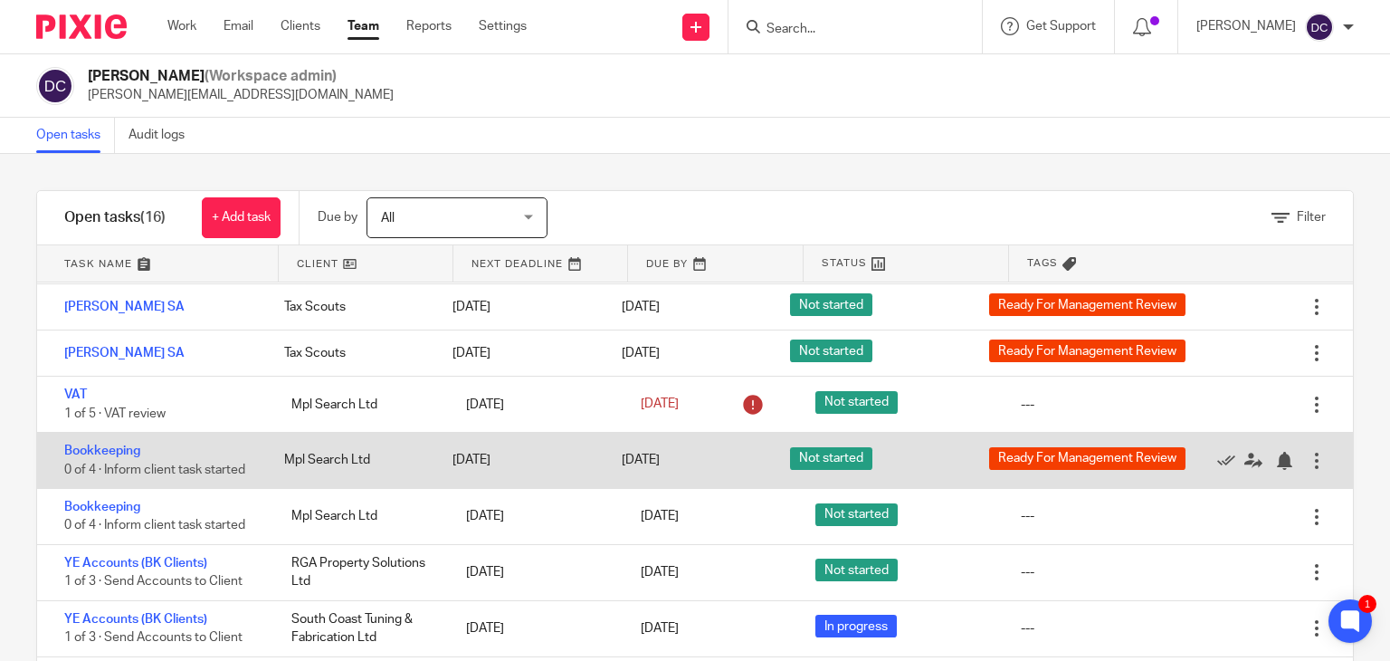
scroll to position [501, 0]
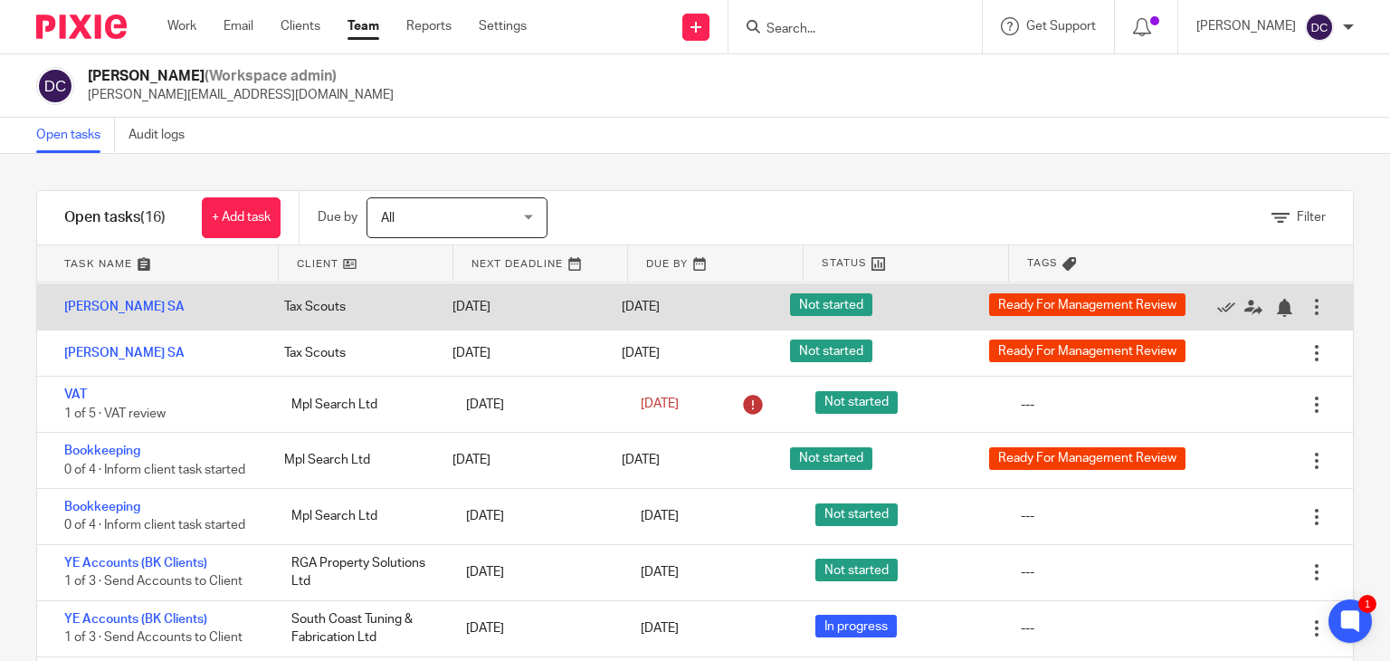
click at [201, 300] on div "David Smith SA" at bounding box center [151, 307] width 229 height 36
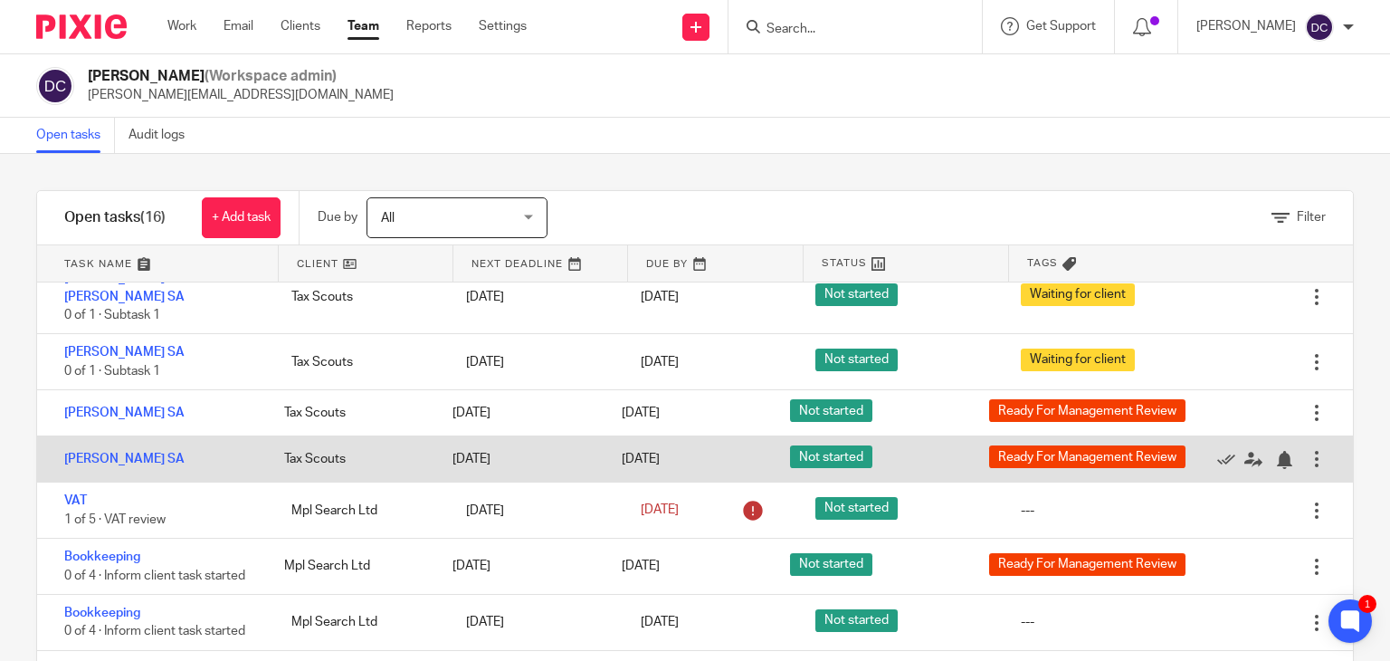
scroll to position [320, 0]
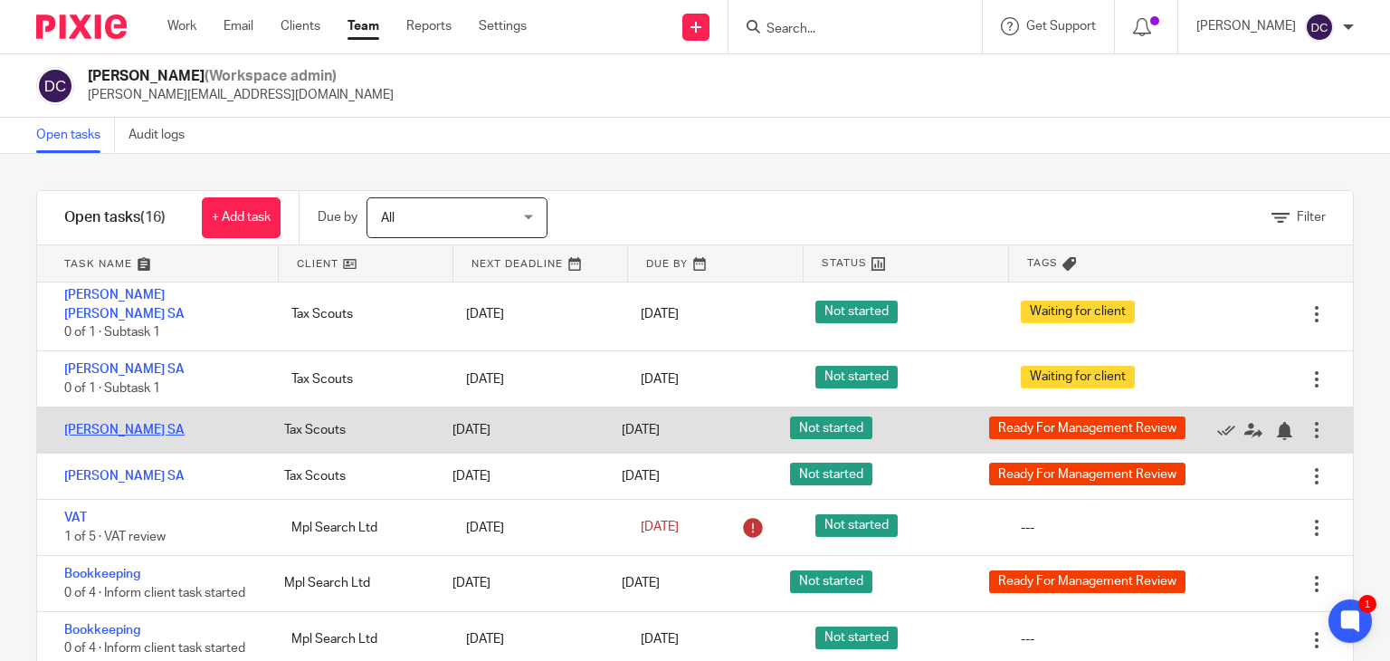
click at [132, 436] on link "David Smith SA" at bounding box center [124, 430] width 120 height 13
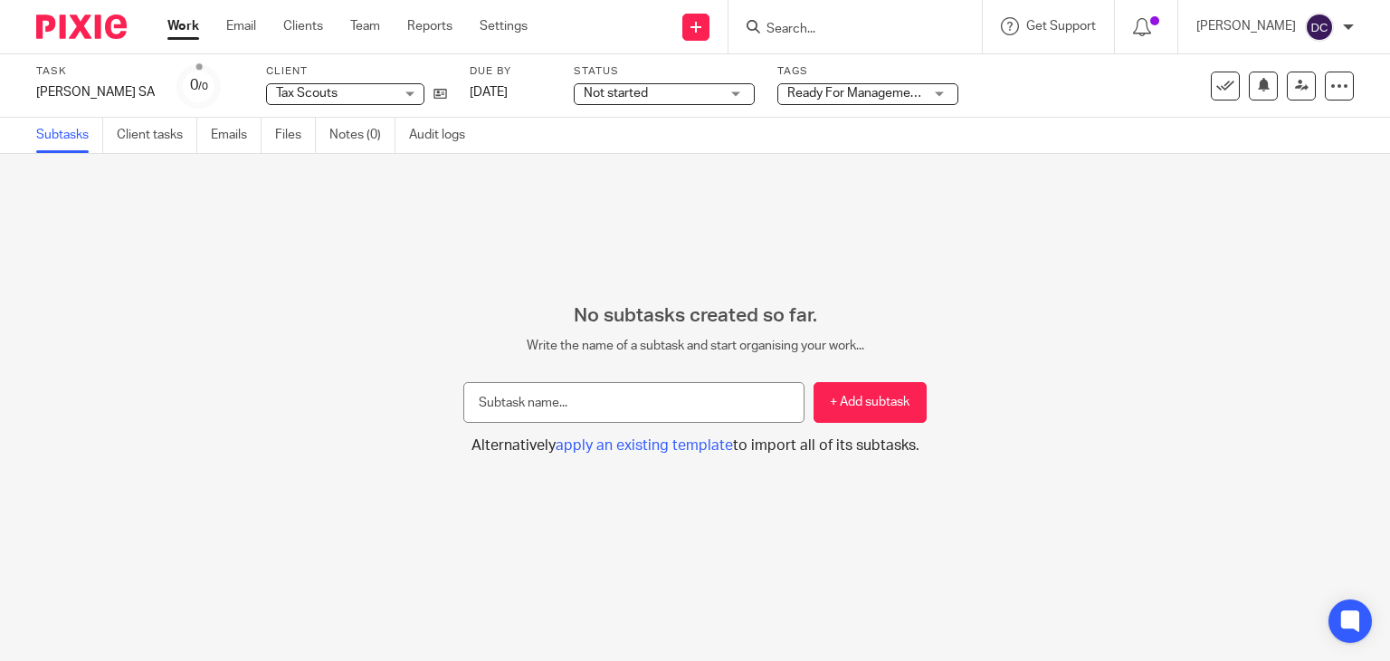
click at [652, 91] on span "Not started" at bounding box center [652, 93] width 136 height 19
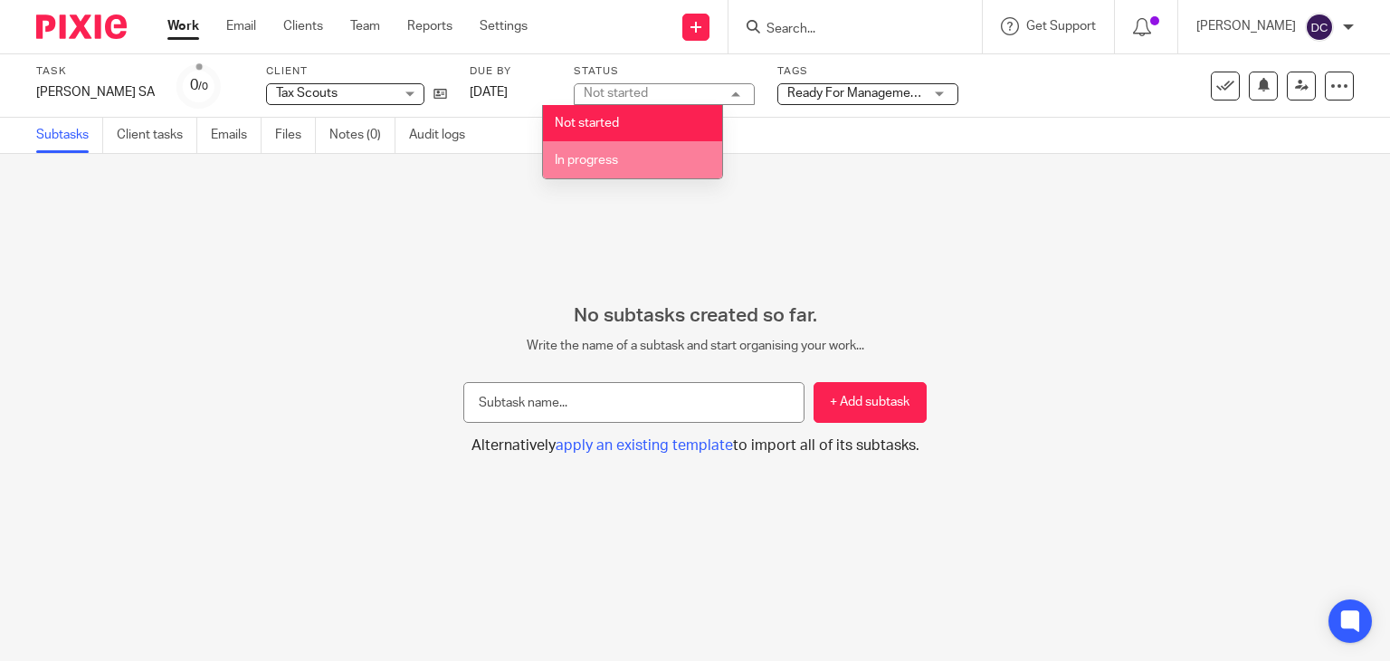
click at [634, 162] on li "In progress" at bounding box center [632, 159] width 179 height 37
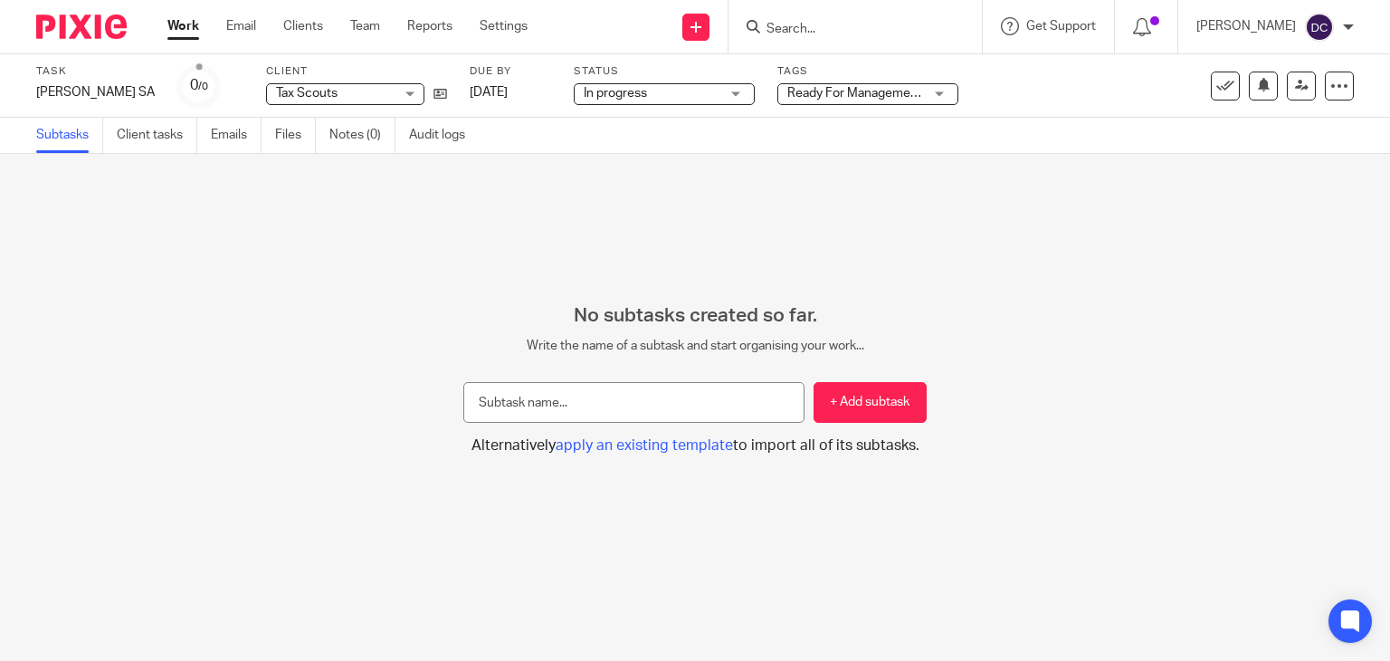
click at [871, 94] on span "Ready For Management Review" at bounding box center [876, 93] width 178 height 13
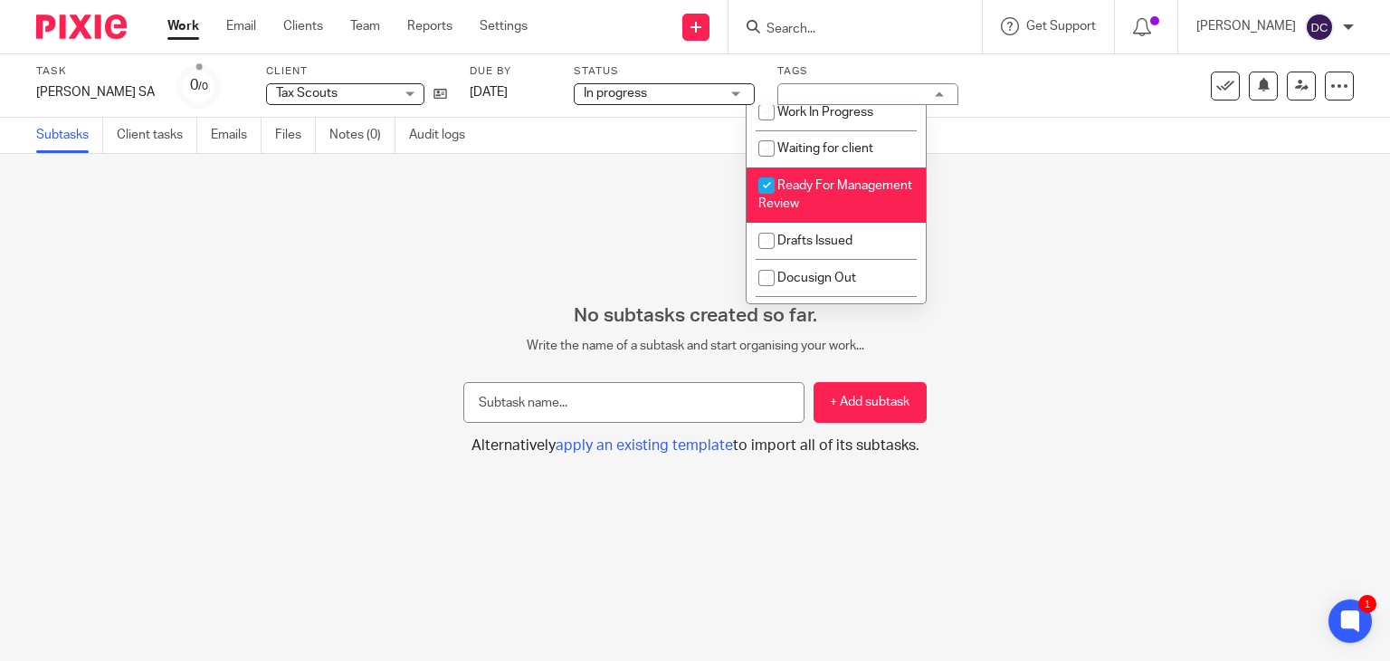
scroll to position [105, 0]
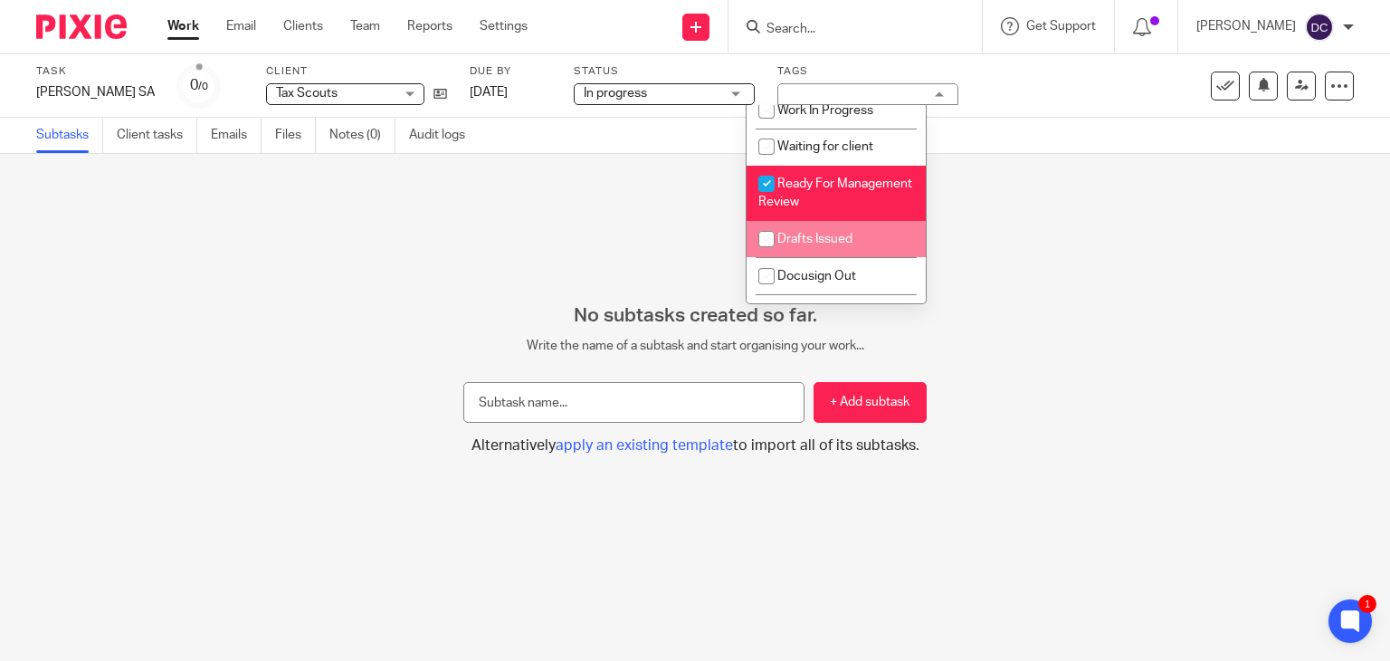
click at [855, 236] on li "Drafts Issued" at bounding box center [836, 239] width 179 height 37
checkbox input "true"
click at [808, 192] on li "Ready For Management Review" at bounding box center [836, 193] width 179 height 55
checkbox input "false"
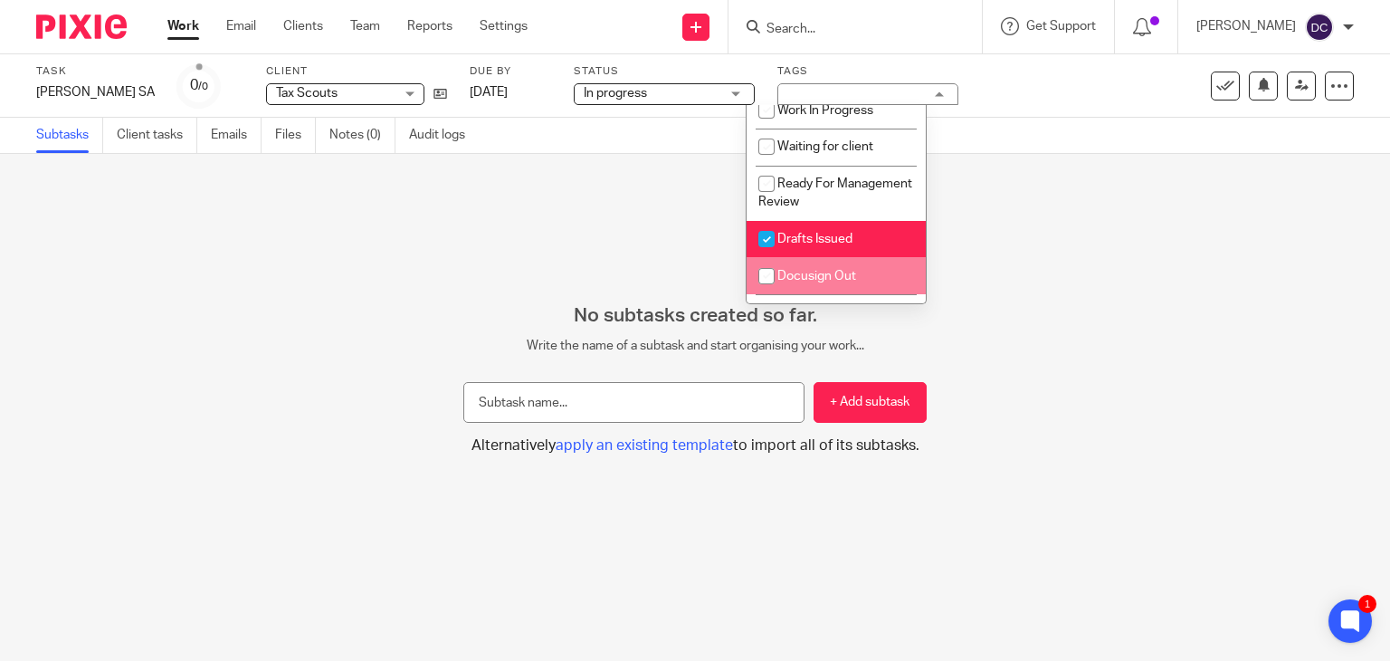
click at [440, 231] on div "No subtasks created so far. Write the name of a subtask and start organising yo…" at bounding box center [695, 407] width 1390 height 507
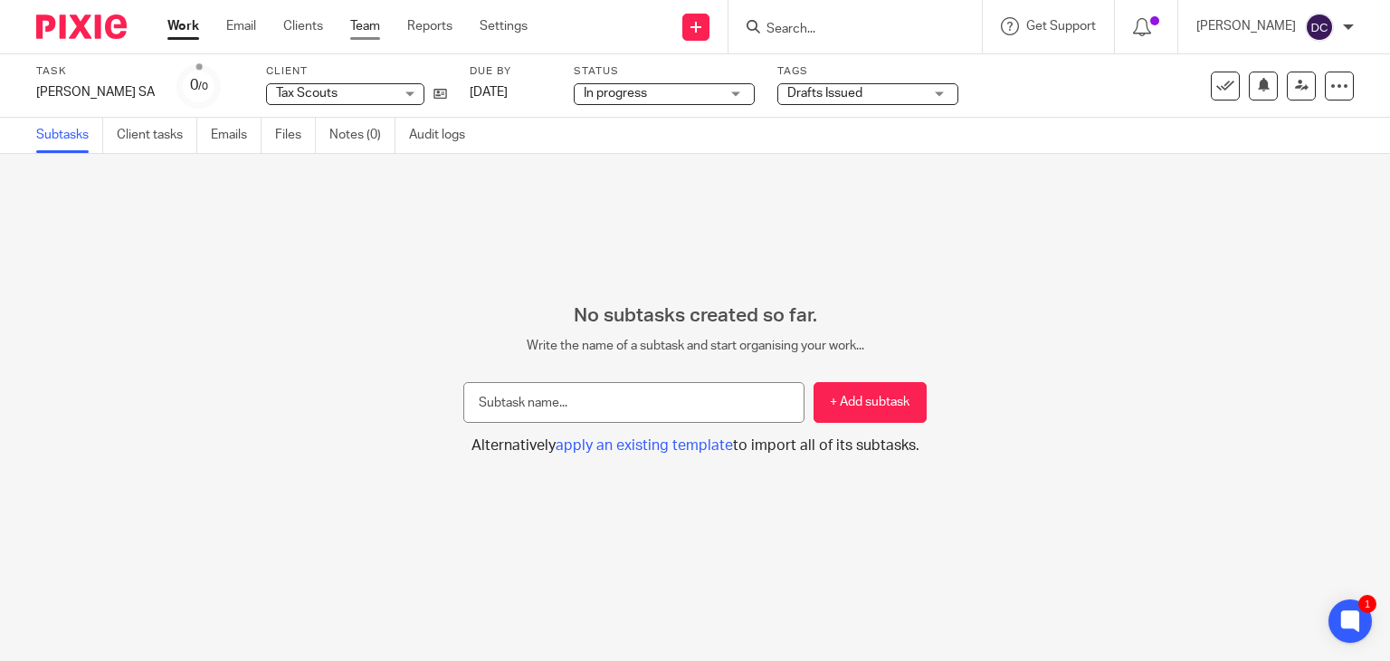
click at [366, 24] on link "Team" at bounding box center [365, 26] width 30 height 18
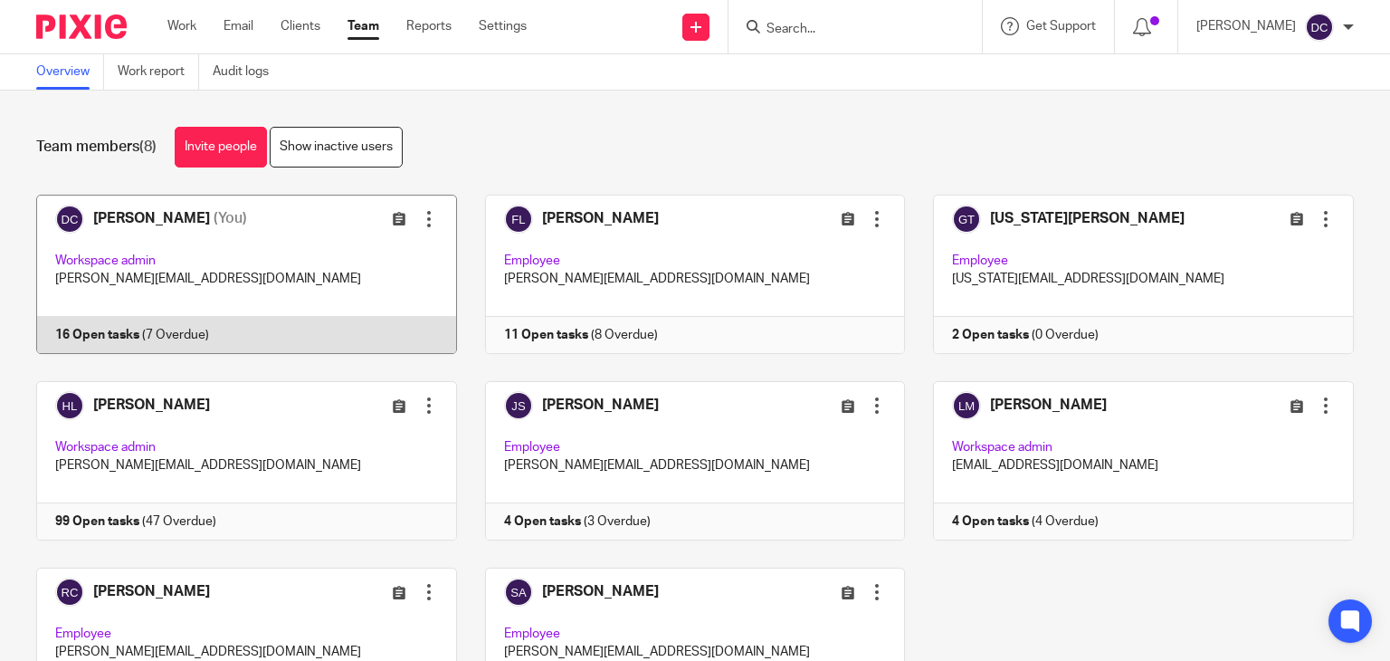
click at [304, 277] on link at bounding box center [232, 274] width 449 height 159
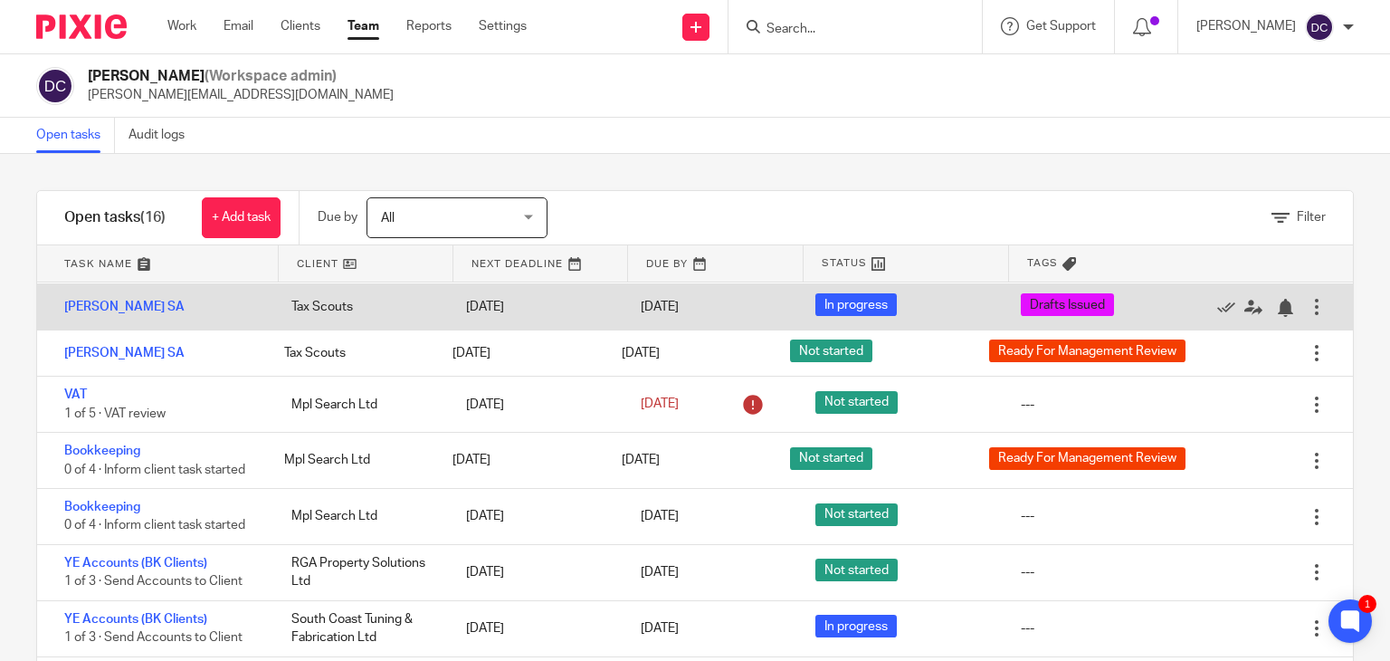
scroll to position [501, 0]
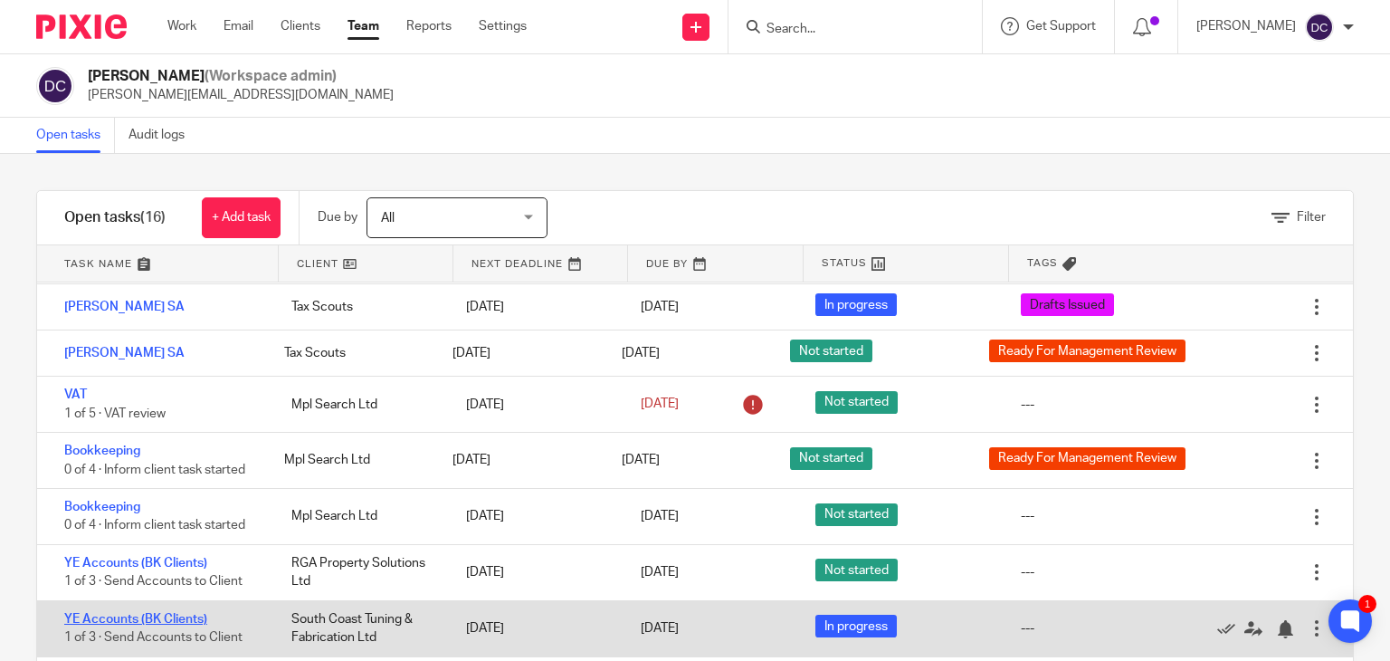
click at [177, 618] on link "YE Accounts (BK Clients)" at bounding box center [135, 619] width 143 height 13
